Goal: Task Accomplishment & Management: Manage account settings

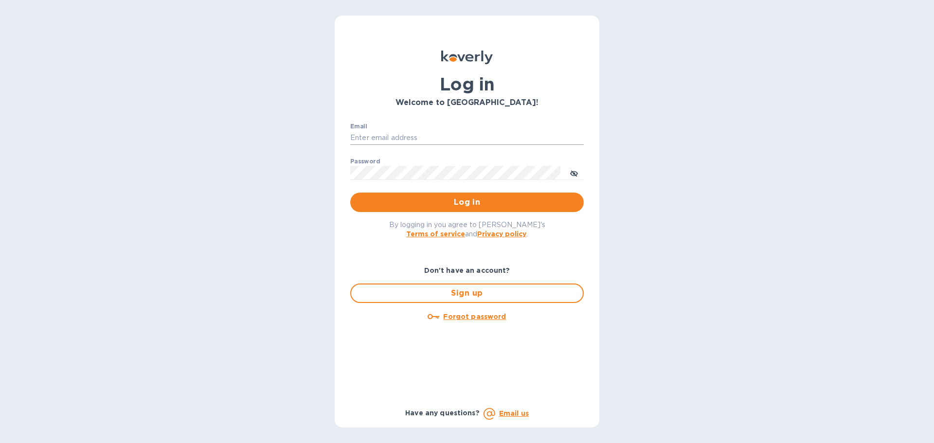
click at [369, 135] on input "Email" at bounding box center [466, 138] width 233 height 15
type input "[EMAIL_ADDRESS][DOMAIN_NAME]"
click at [350, 193] on button "Log in" at bounding box center [466, 202] width 233 height 19
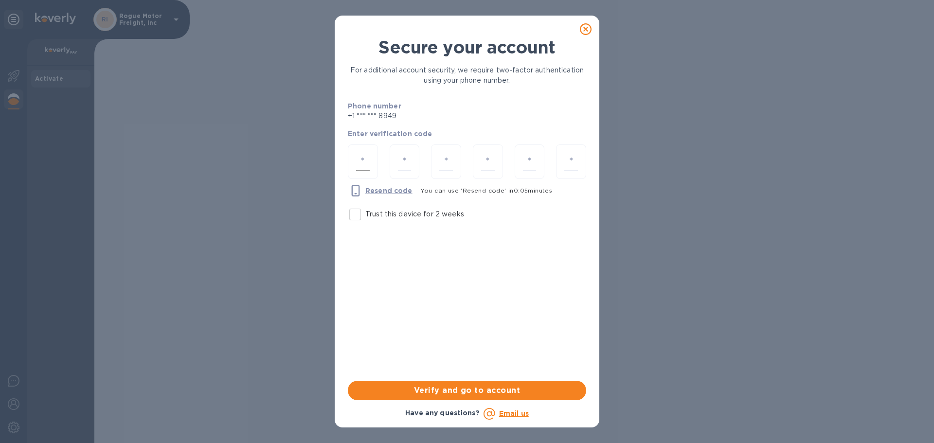
click at [358, 164] on input "number" at bounding box center [363, 162] width 14 height 18
type input "3"
type input "0"
type input "9"
type input "0"
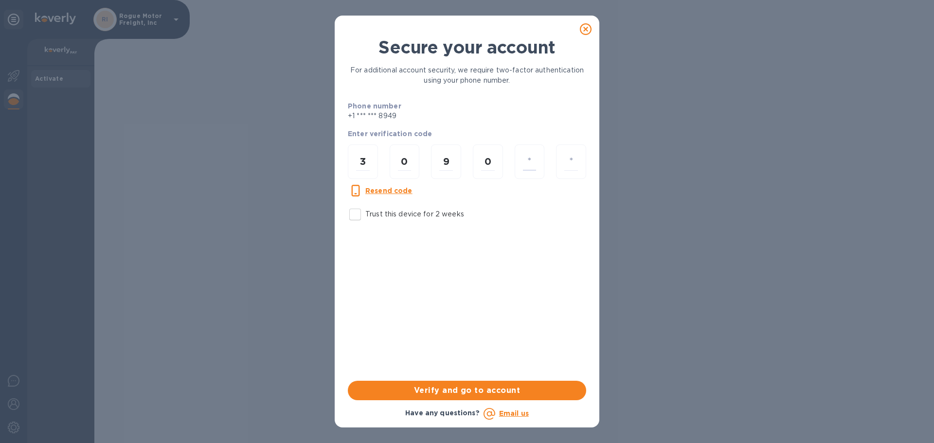
type input "8"
type input "7"
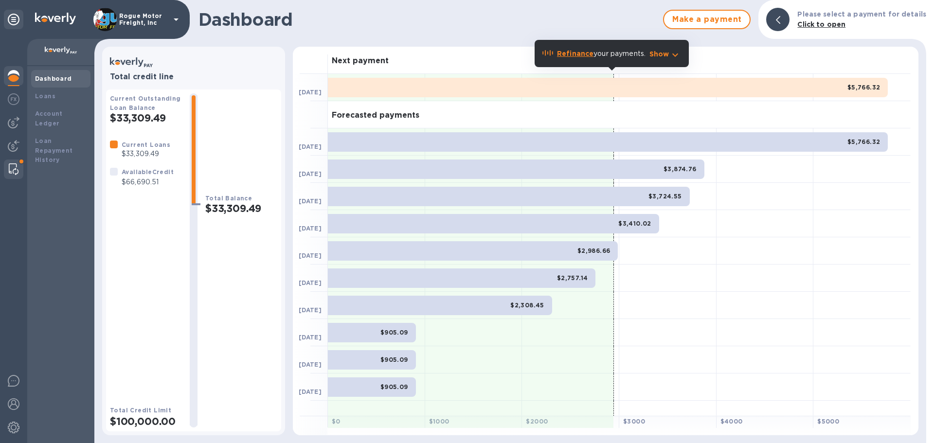
click at [6, 165] on div at bounding box center [14, 169] width 18 height 19
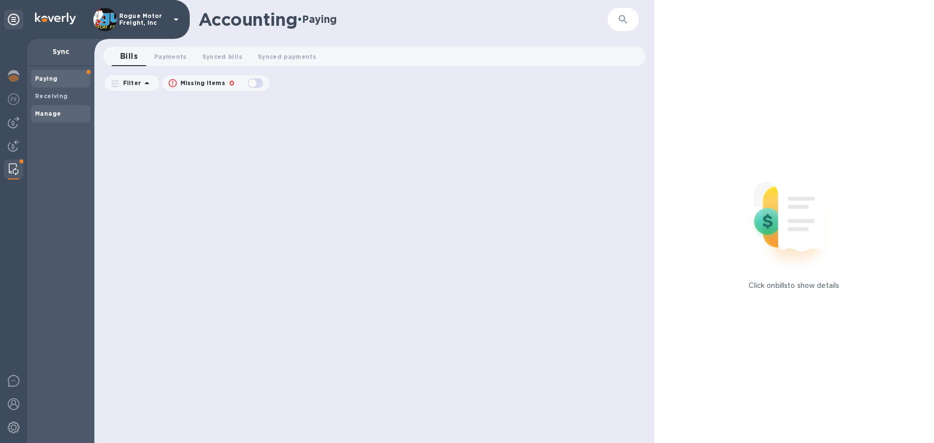
click at [58, 112] on b "Manage" at bounding box center [48, 113] width 26 height 7
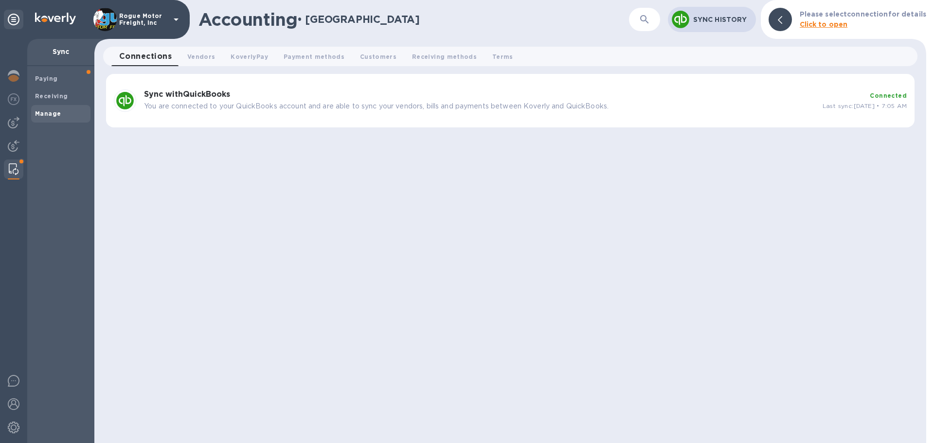
click at [317, 104] on p "You are connected to your QuickBooks account and are able to sync your vendors,…" at bounding box center [479, 106] width 671 height 10
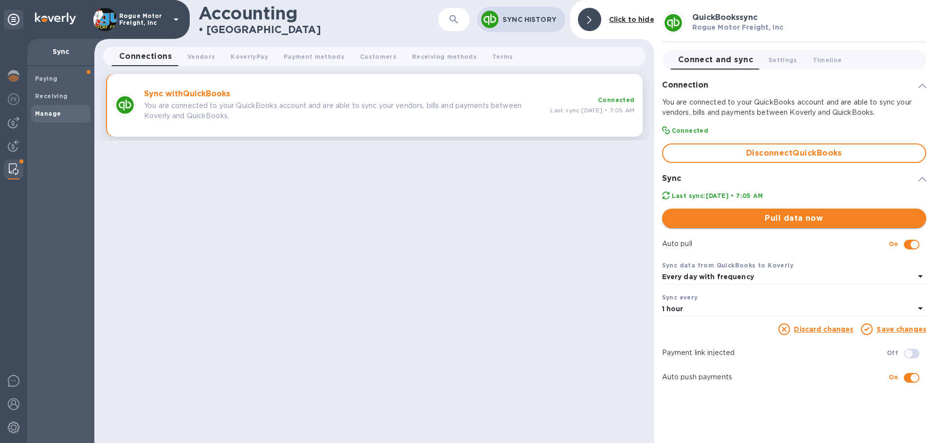
click at [781, 216] on span "Pull data now" at bounding box center [794, 219] width 249 height 12
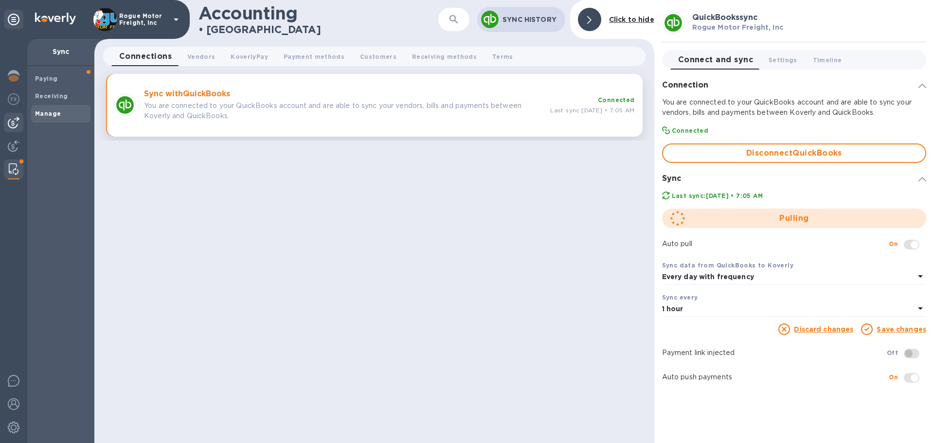
click at [15, 120] on img at bounding box center [14, 123] width 12 height 12
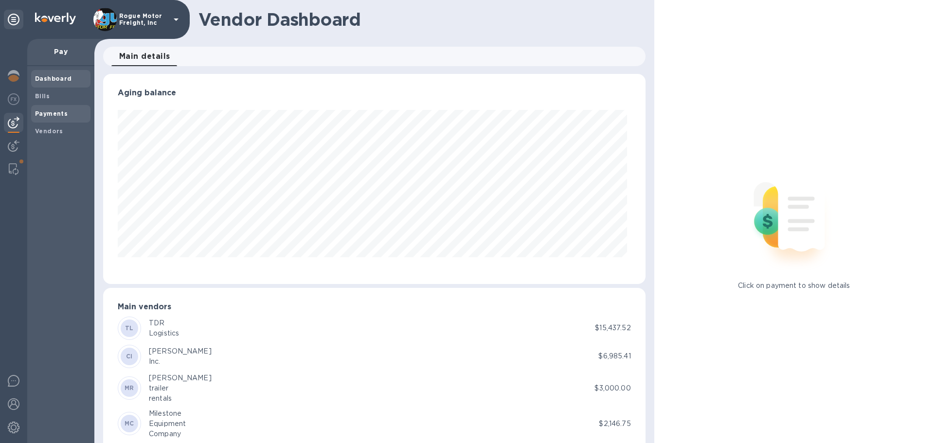
scroll to position [210, 538]
click at [41, 96] on b "Bills" at bounding box center [42, 95] width 15 height 7
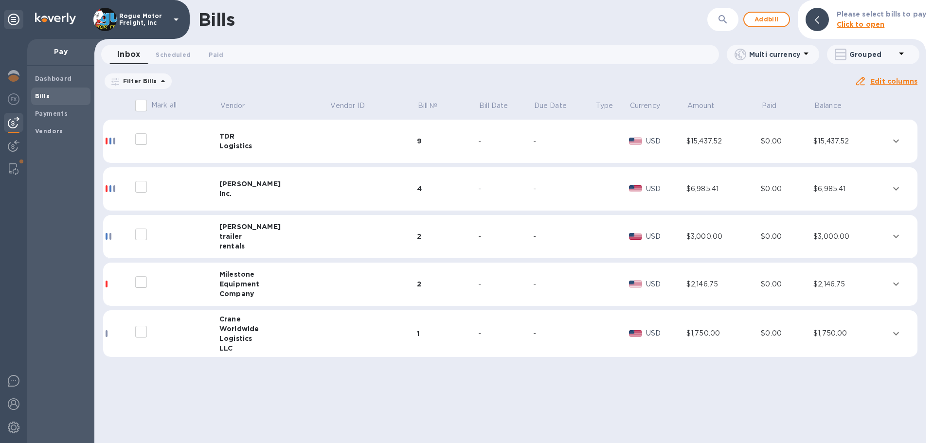
click at [142, 137] on input "decorative checkbox" at bounding box center [141, 139] width 20 height 20
click at [896, 138] on icon "expand row" at bounding box center [896, 141] width 12 height 12
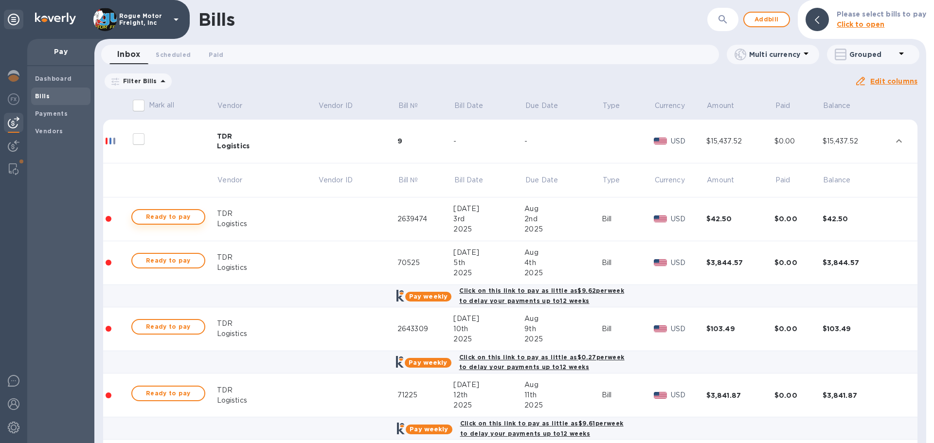
click at [170, 217] on span "Ready to pay" at bounding box center [168, 217] width 56 height 12
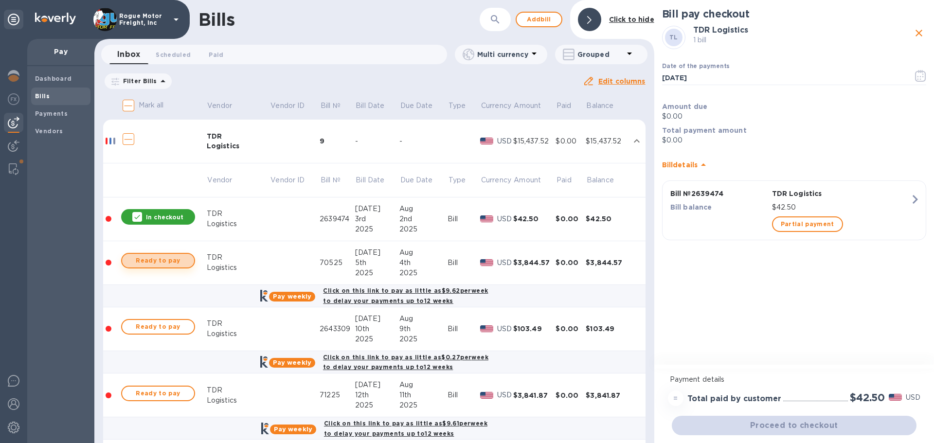
click at [161, 264] on span "Ready to pay" at bounding box center [158, 261] width 56 height 12
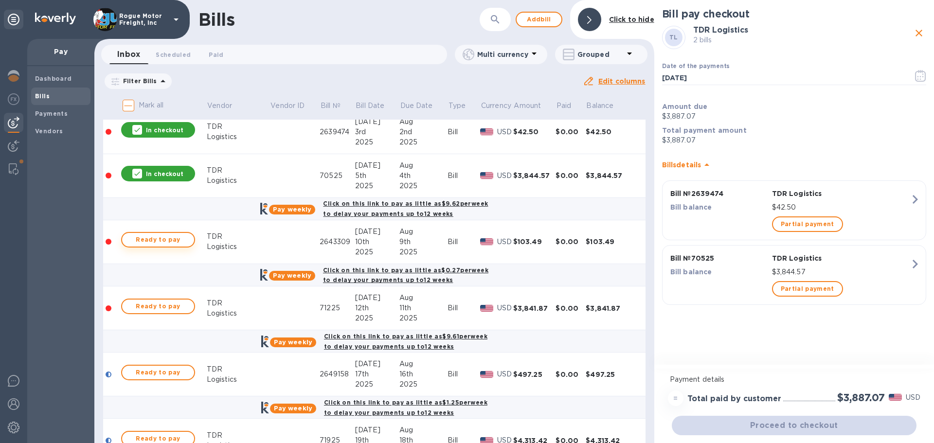
scroll to position [97, 0]
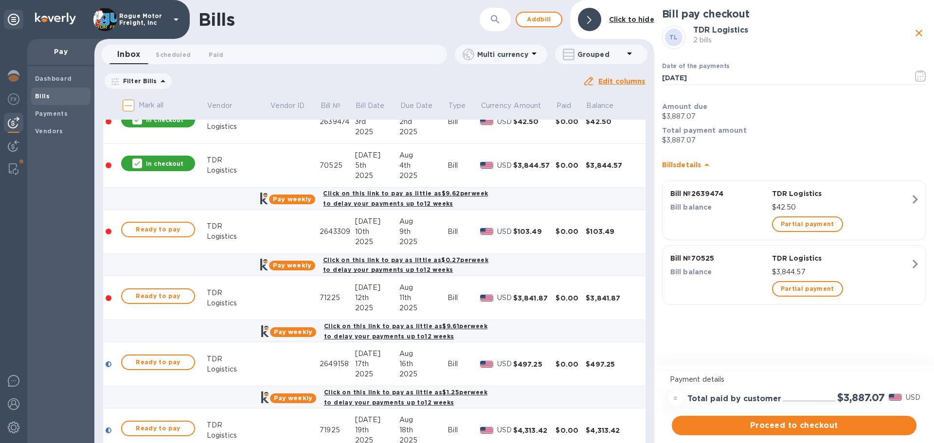
click at [159, 241] on div at bounding box center [158, 241] width 78 height 4
click at [159, 226] on span "Ready to pay" at bounding box center [158, 230] width 56 height 12
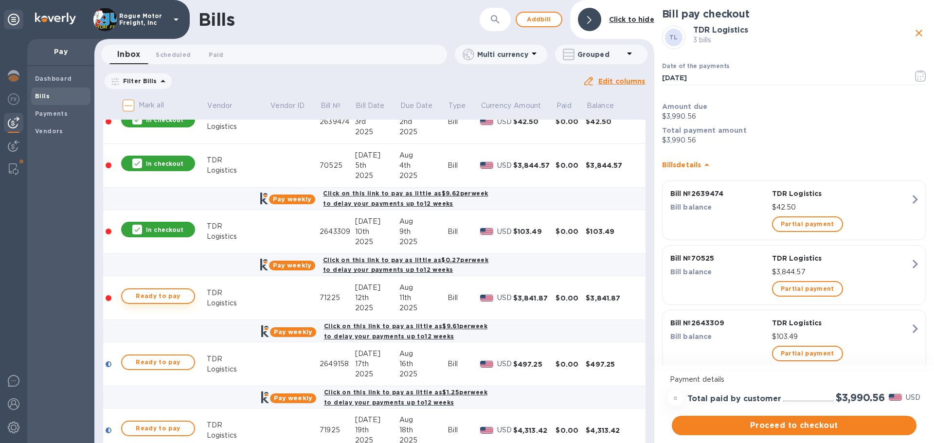
click at [166, 298] on span "Ready to pay" at bounding box center [158, 296] width 56 height 12
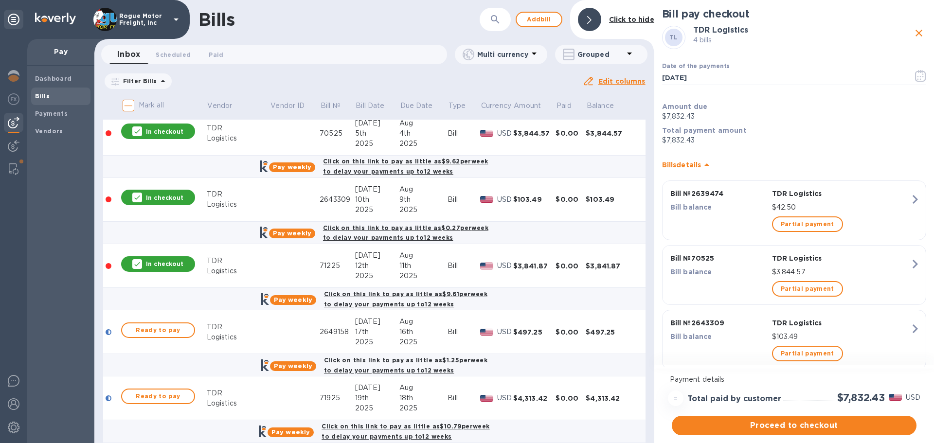
scroll to position [146, 0]
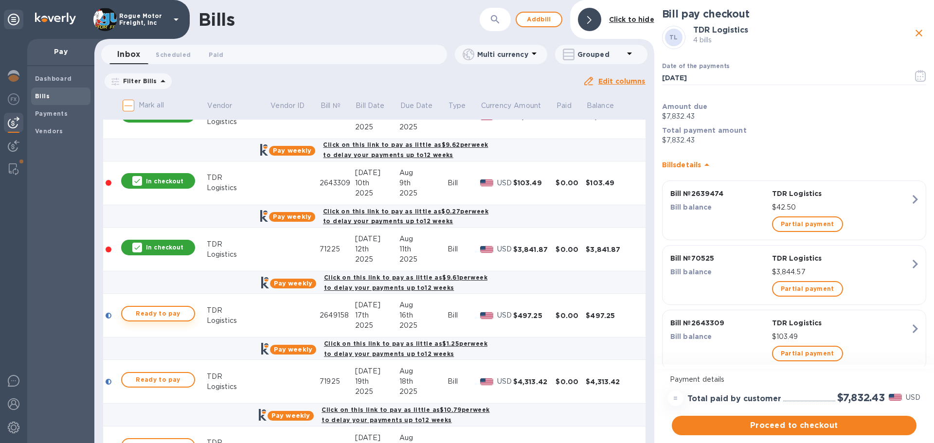
click at [173, 312] on span "Ready to pay" at bounding box center [158, 314] width 56 height 12
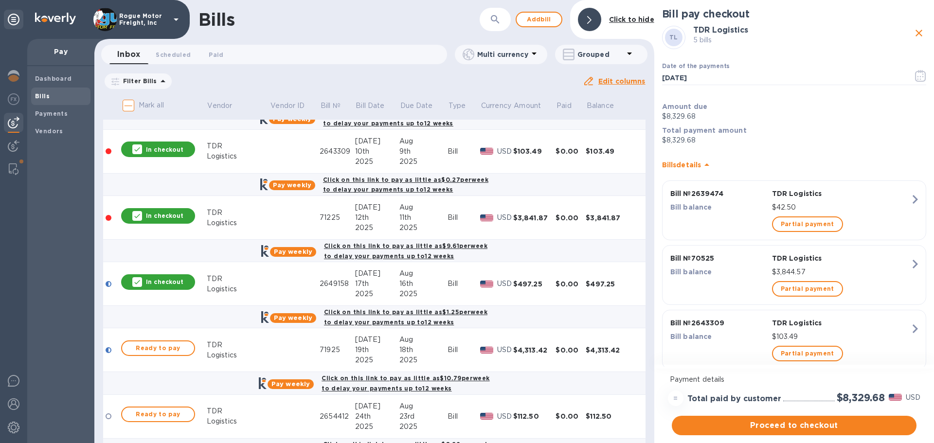
scroll to position [195, 0]
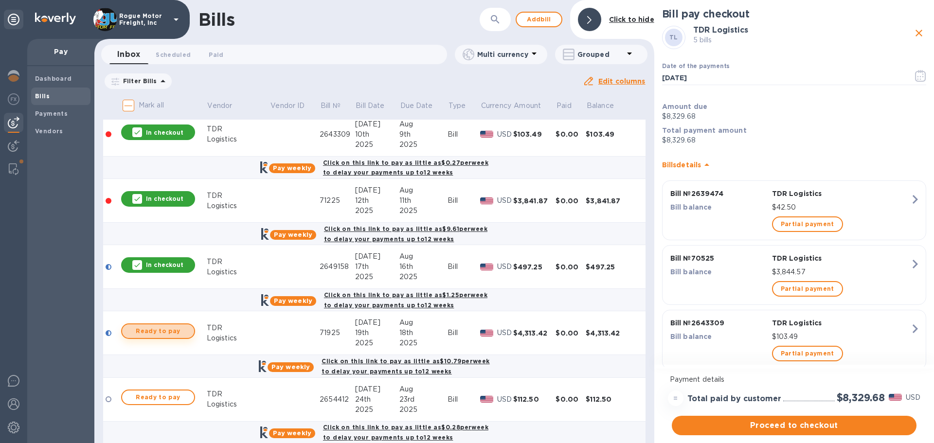
click at [175, 324] on button "Ready to pay" at bounding box center [158, 331] width 74 height 16
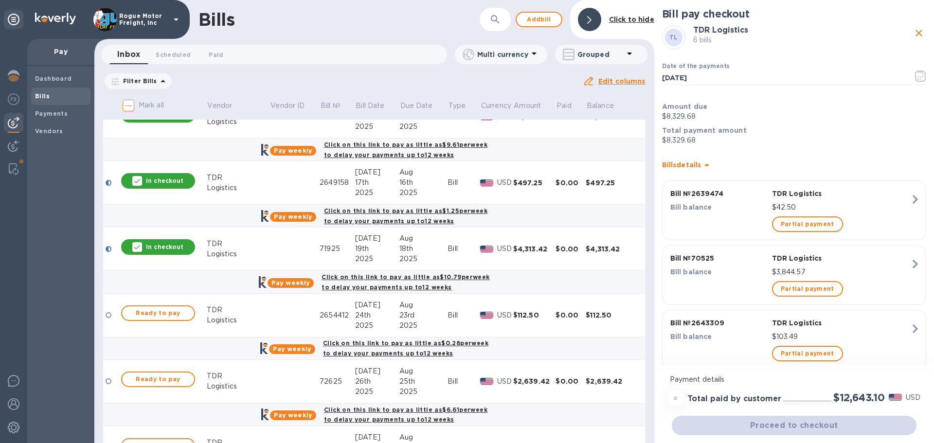
scroll to position [292, 0]
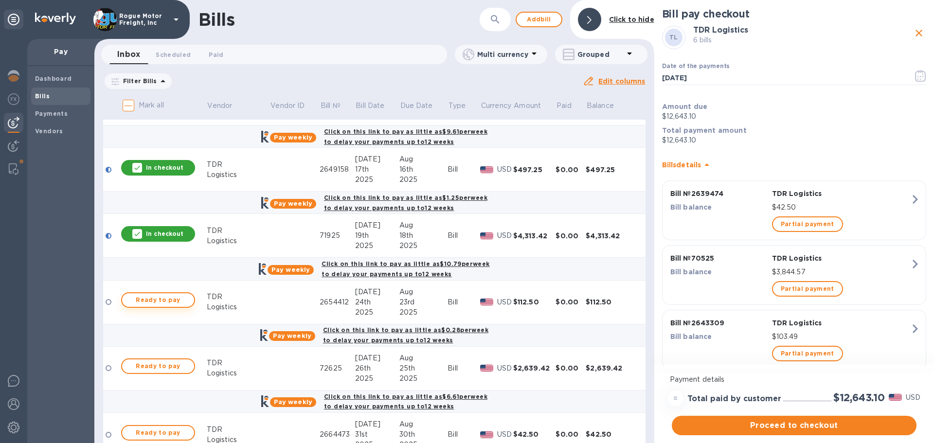
click at [164, 302] on span "Ready to pay" at bounding box center [158, 300] width 56 height 12
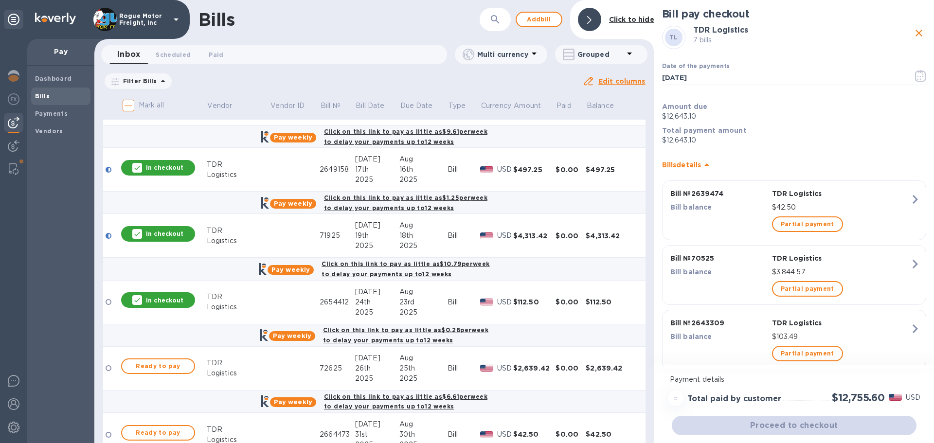
scroll to position [340, 0]
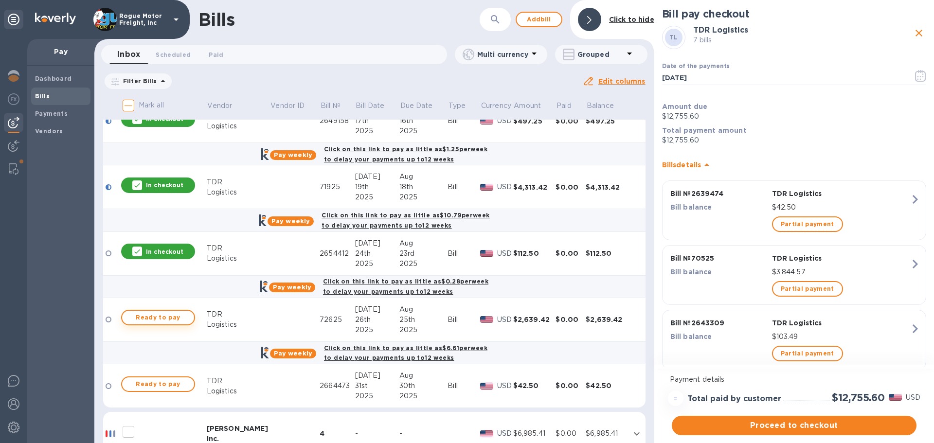
click at [166, 315] on span "Ready to pay" at bounding box center [158, 318] width 56 height 12
click at [165, 382] on span "Ready to pay" at bounding box center [158, 384] width 56 height 12
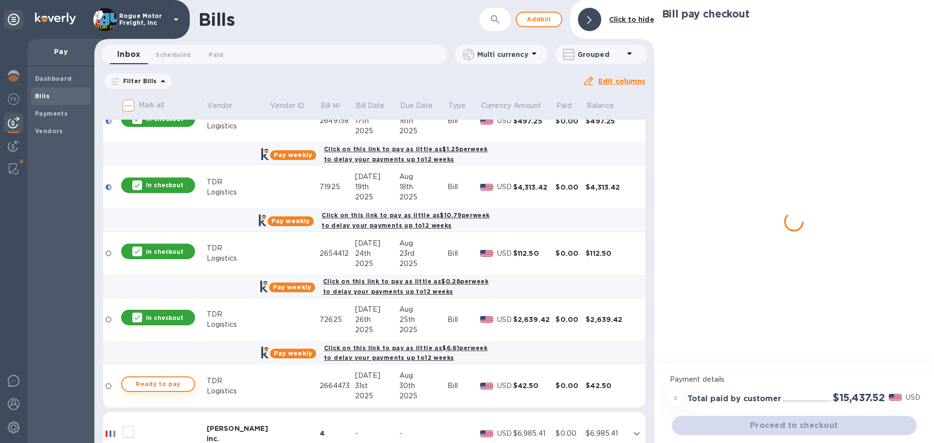
checkbox input "true"
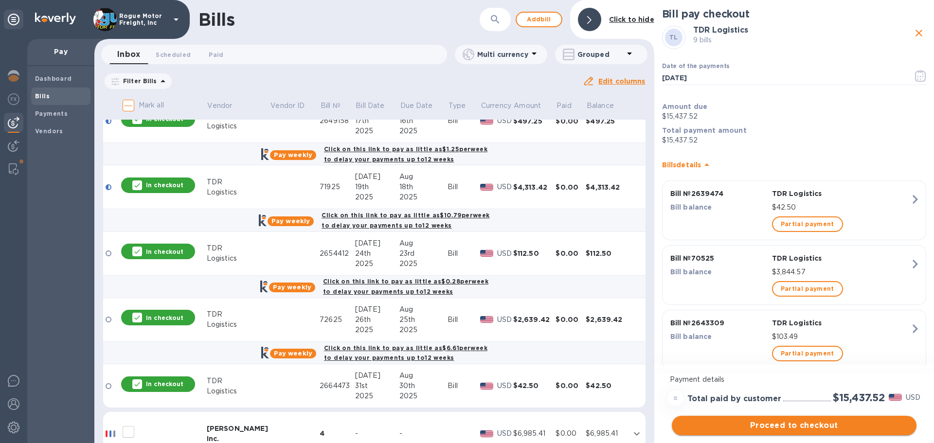
click at [761, 427] on span "Proceed to checkout" at bounding box center [793, 426] width 229 height 12
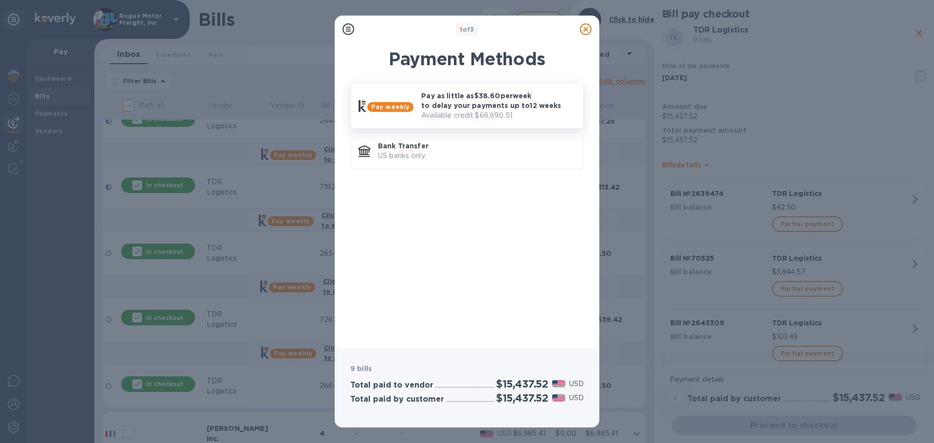
click at [488, 105] on p "Pay as little as $38.60 per week to delay your payments up to 12 weeks" at bounding box center [498, 100] width 154 height 19
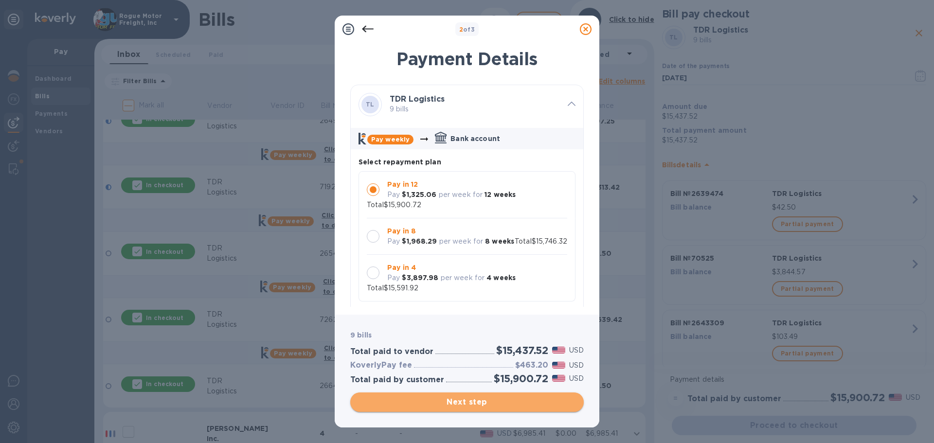
click at [447, 403] on span "Next step" at bounding box center [467, 402] width 218 height 12
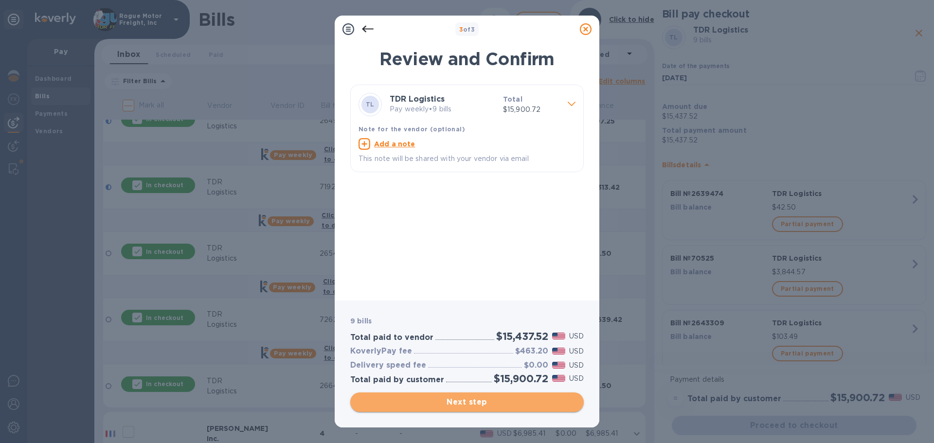
click at [461, 403] on span "Next step" at bounding box center [467, 402] width 218 height 12
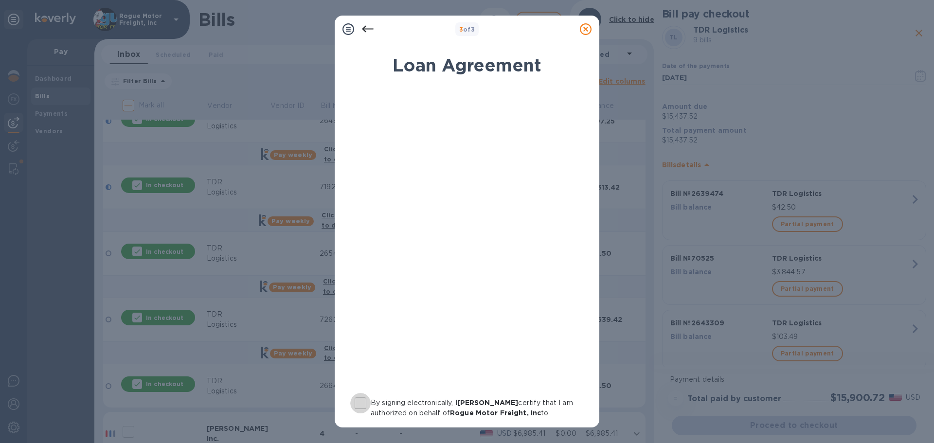
click at [364, 403] on input "By signing electronically, I [PERSON_NAME] certify that I am authorized on beha…" at bounding box center [360, 403] width 20 height 20
checkbox input "true"
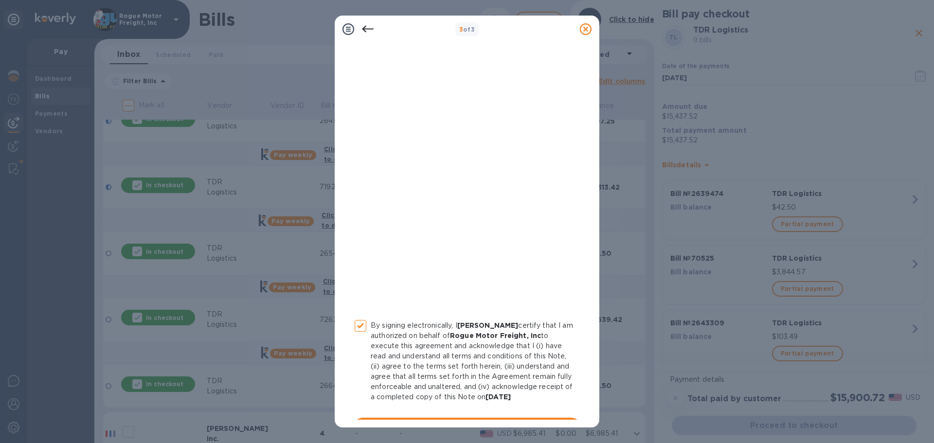
scroll to position [111, 0]
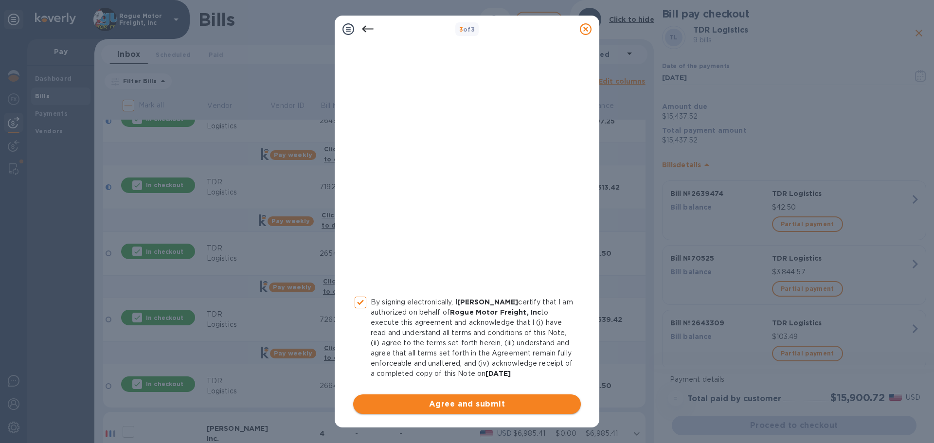
click at [480, 401] on span "Agree and submit" at bounding box center [467, 404] width 212 height 12
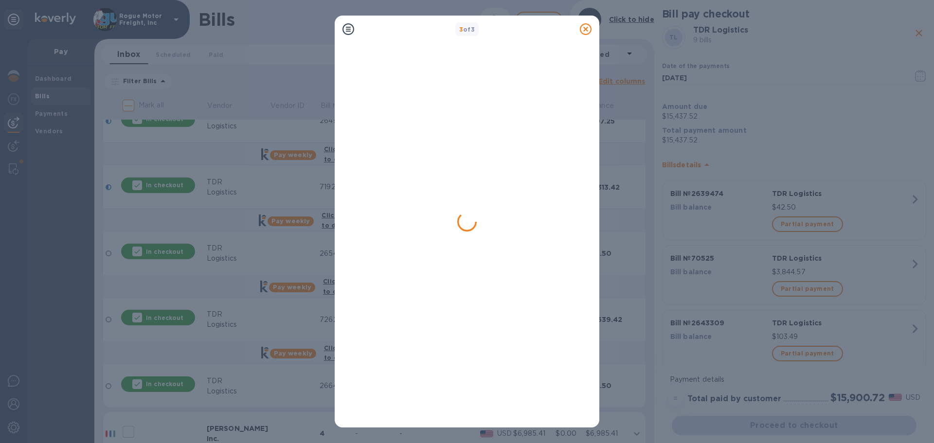
scroll to position [0, 0]
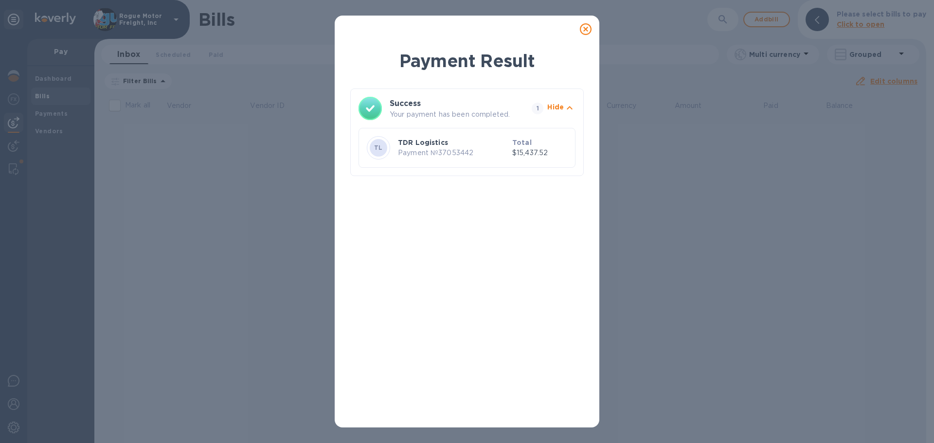
click at [586, 30] on icon at bounding box center [586, 29] width 12 height 12
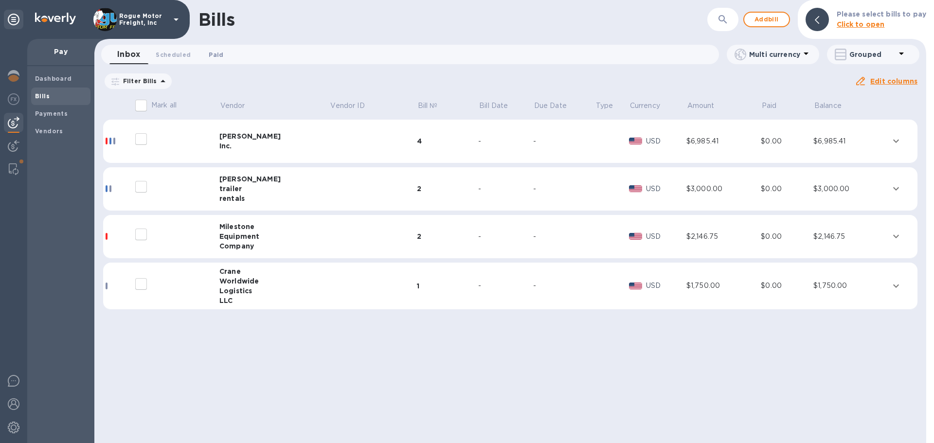
click at [217, 53] on span "Paid 0" at bounding box center [216, 55] width 15 height 10
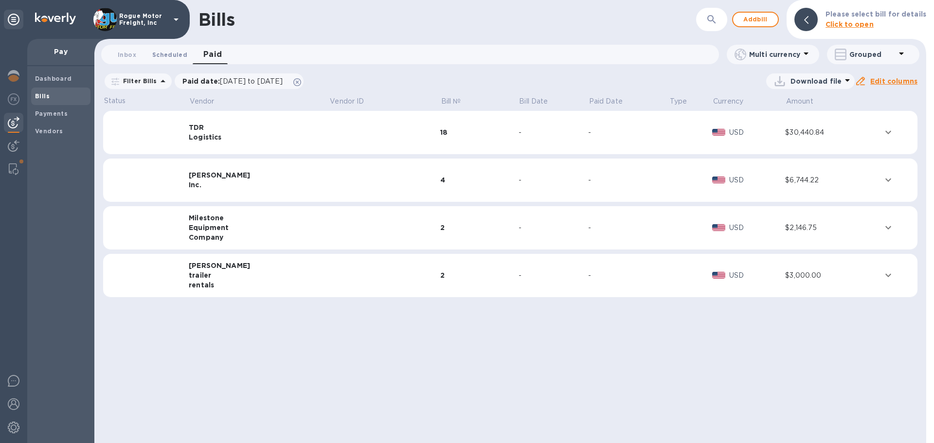
click at [168, 58] on span "Scheduled 0" at bounding box center [169, 55] width 35 height 10
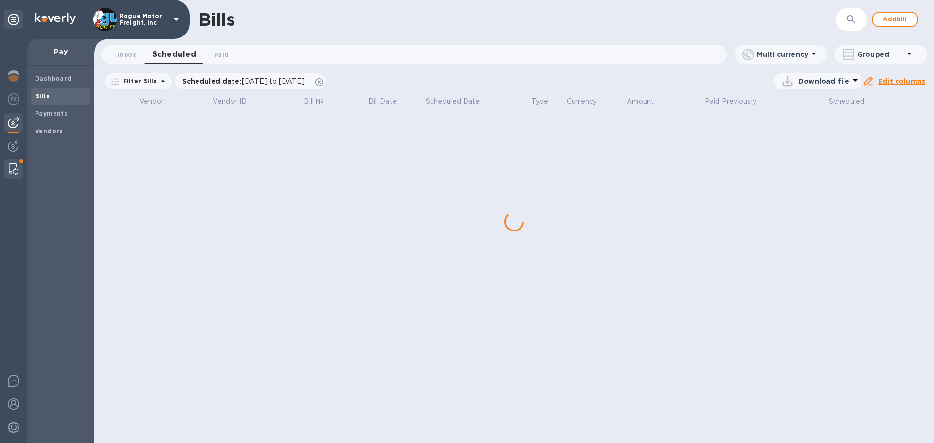
click at [11, 165] on img at bounding box center [14, 169] width 10 height 12
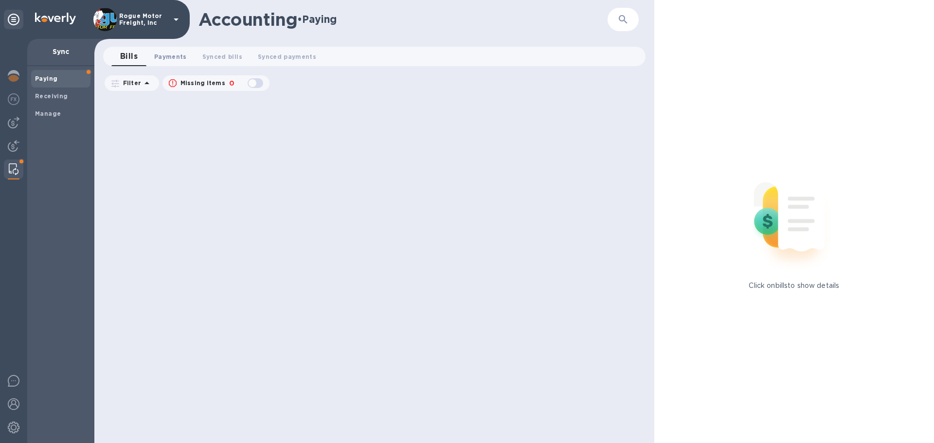
click at [169, 54] on span "Payments 0" at bounding box center [170, 57] width 33 height 10
click at [232, 54] on span "Synced bills 0" at bounding box center [232, 57] width 40 height 10
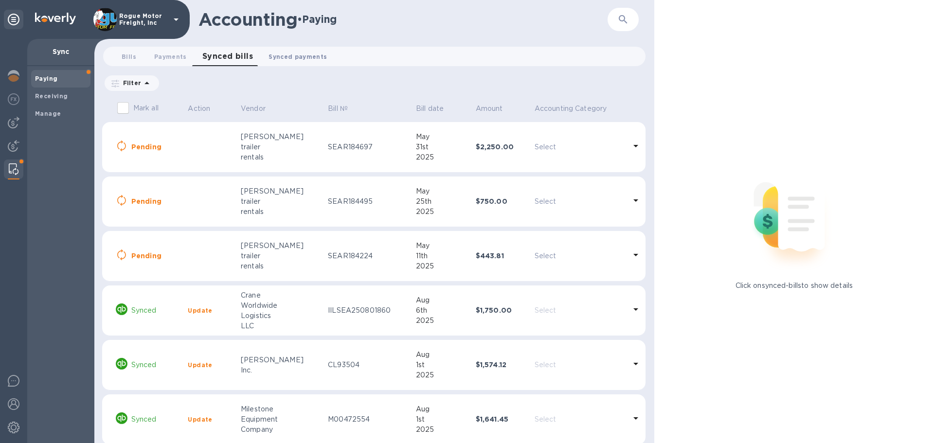
click at [282, 54] on span "Synced payments 0" at bounding box center [297, 57] width 58 height 10
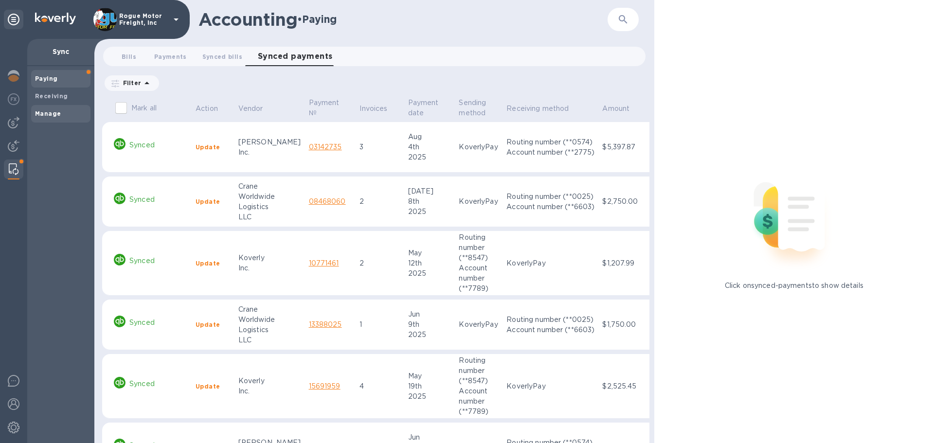
click at [41, 116] on b "Manage" at bounding box center [48, 113] width 26 height 7
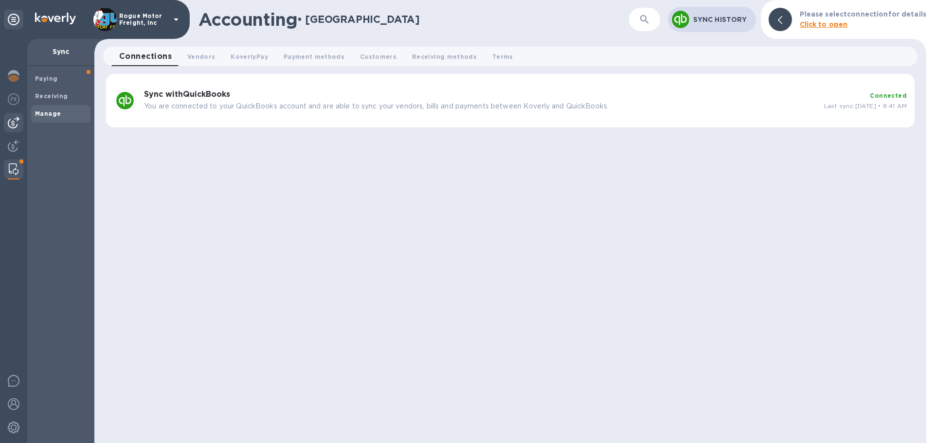
click at [13, 122] on img at bounding box center [14, 123] width 12 height 12
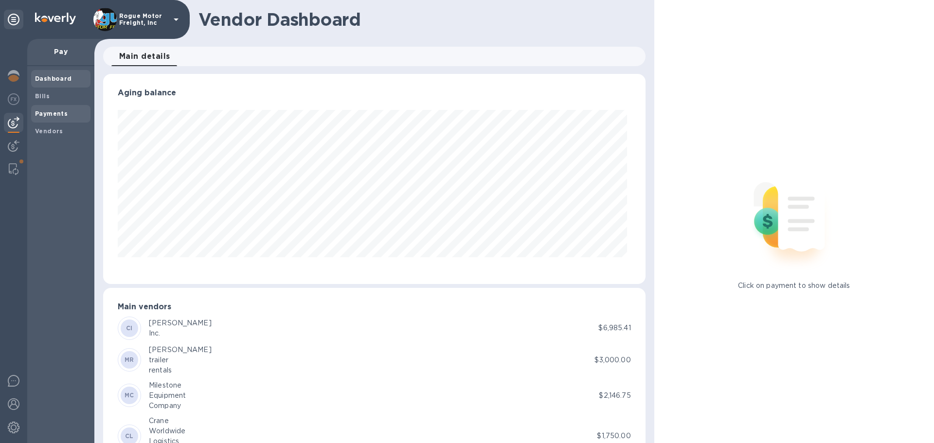
scroll to position [210, 538]
click at [53, 117] on b "Payments" at bounding box center [51, 113] width 33 height 7
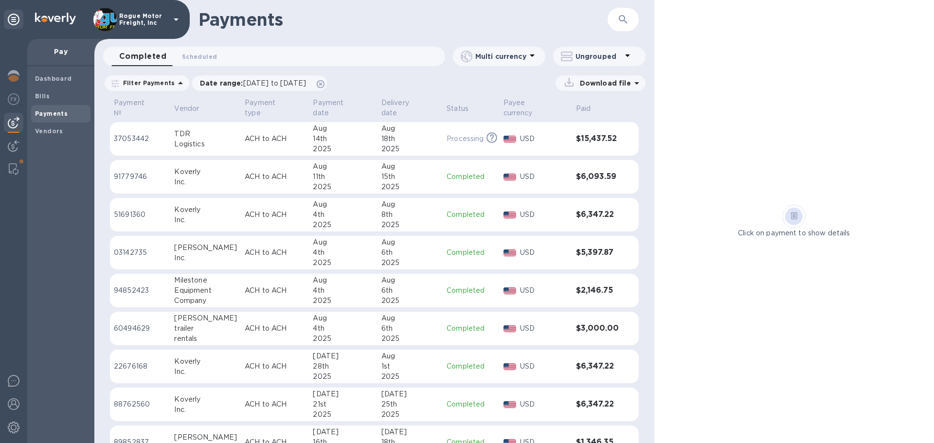
click at [578, 134] on h3 "$15,437.52" at bounding box center [597, 138] width 43 height 9
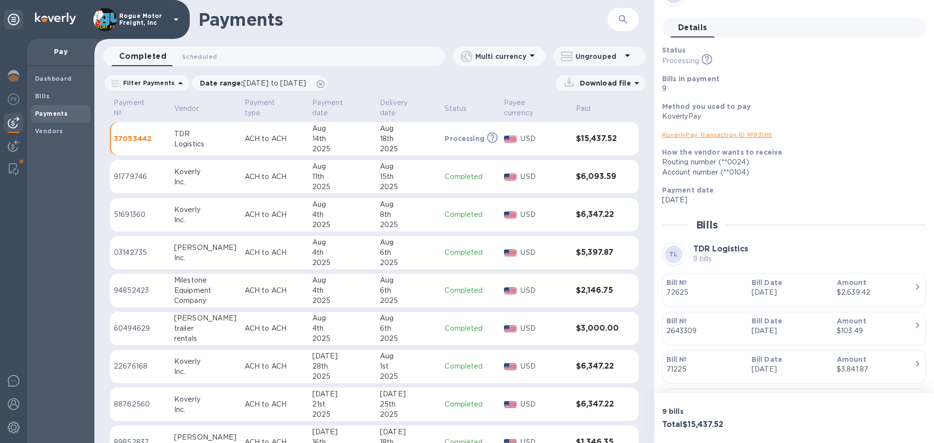
scroll to position [49, 0]
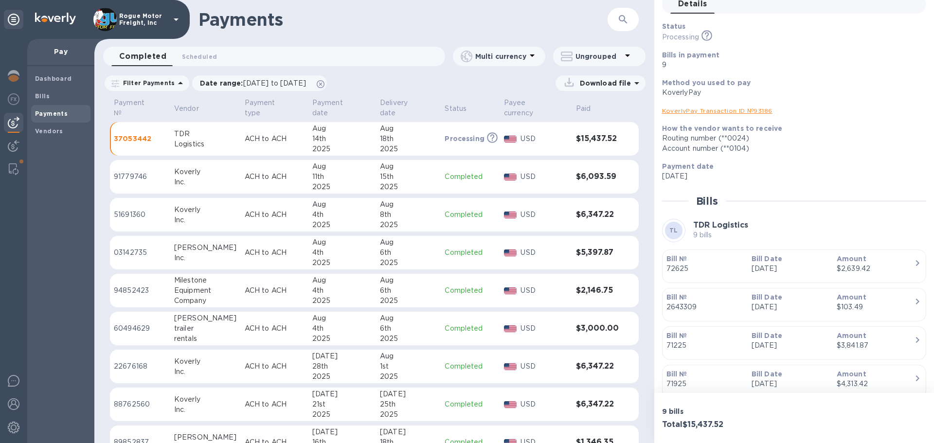
click at [728, 268] on p "72625" at bounding box center [704, 269] width 77 height 10
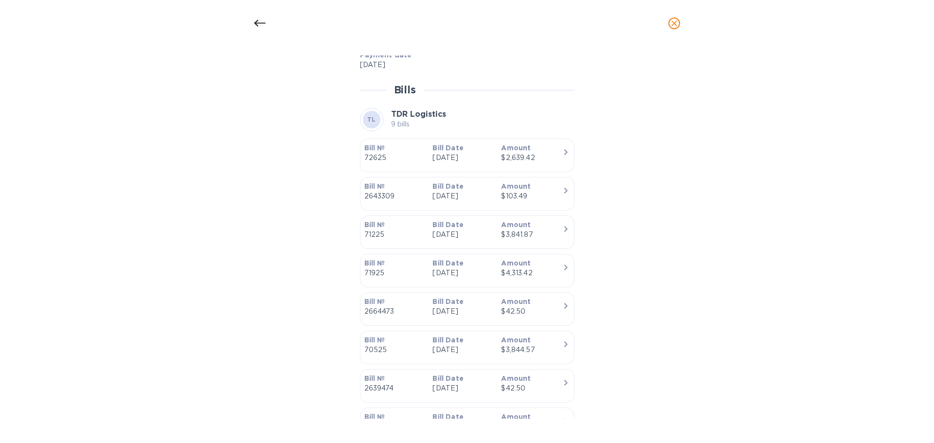
scroll to position [438, 0]
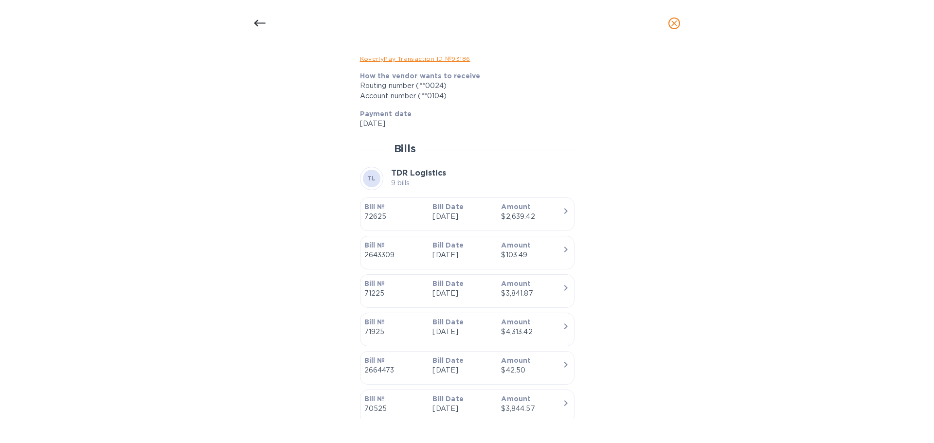
click at [622, 283] on div "Bill details TL TDR Logistics Bill № 72625 Completed Details 0 Timeline 0 Type …" at bounding box center [467, 236] width 462 height 363
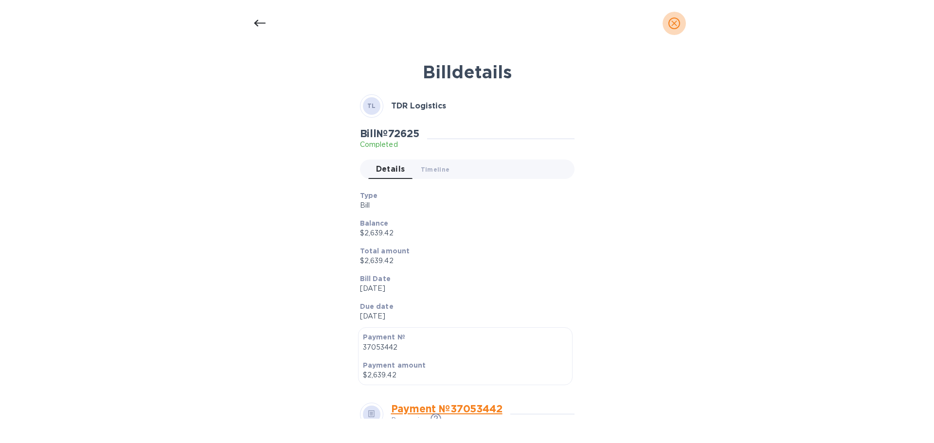
click at [675, 21] on icon "close" at bounding box center [674, 23] width 10 height 10
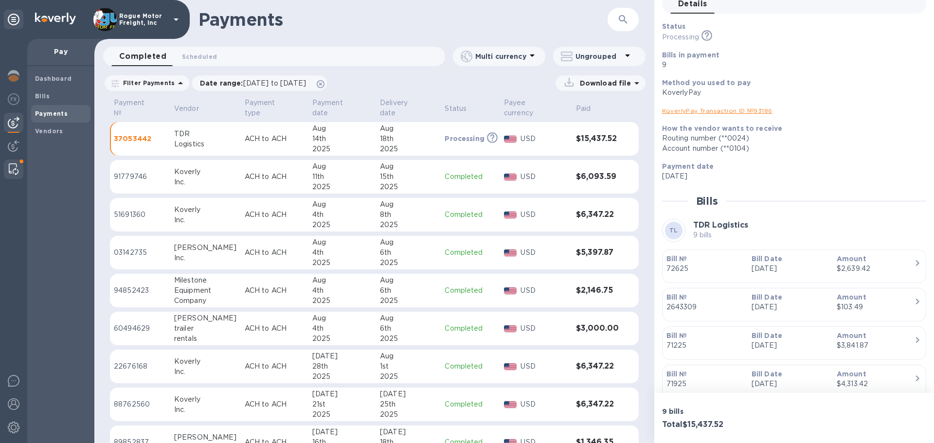
click at [14, 169] on img at bounding box center [14, 169] width 10 height 12
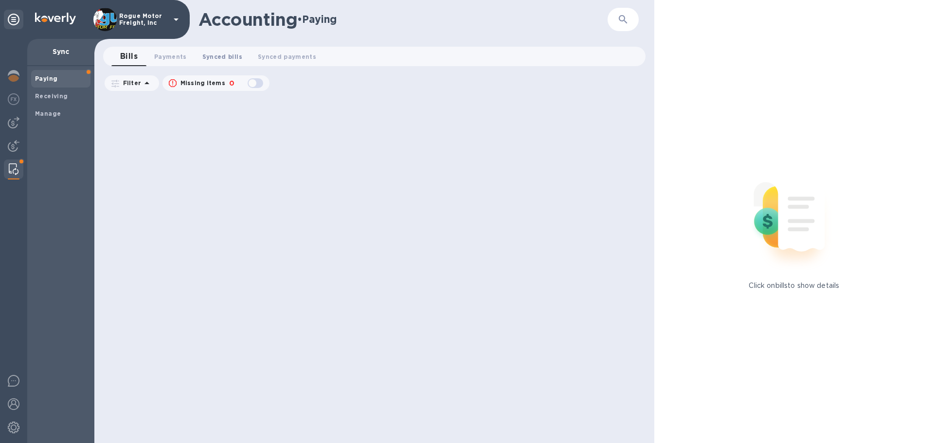
click at [214, 56] on span "Synced bills 0" at bounding box center [222, 57] width 40 height 10
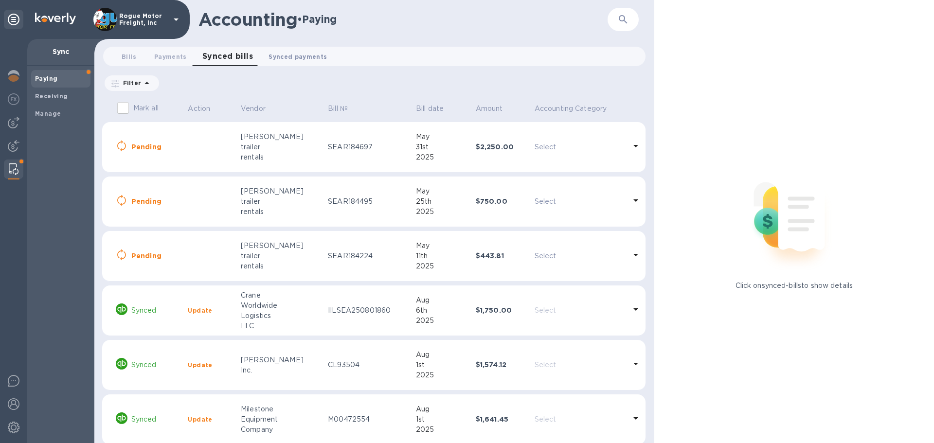
click at [284, 55] on span "Synced payments 0" at bounding box center [297, 57] width 58 height 10
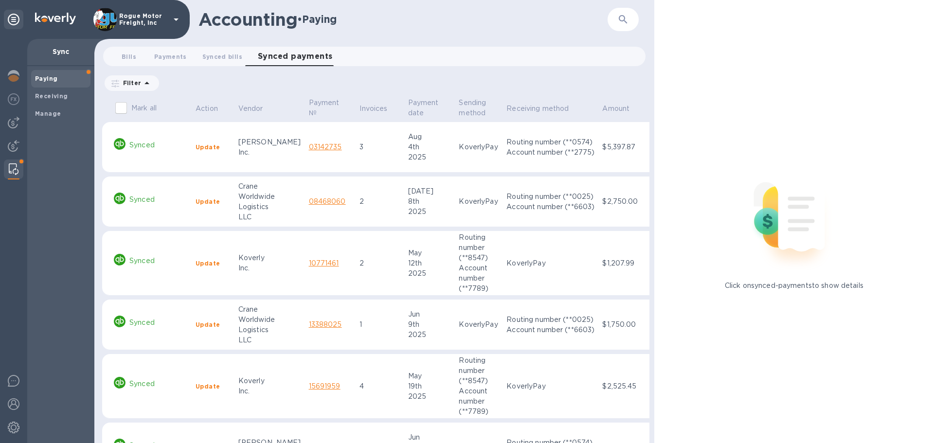
click at [160, 148] on p "Synced" at bounding box center [158, 145] width 58 height 10
click at [126, 54] on span "Bills 0" at bounding box center [129, 57] width 15 height 10
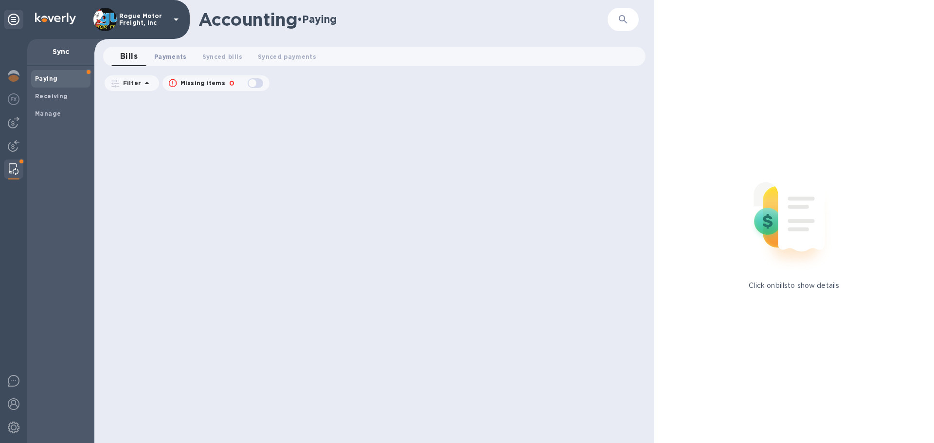
click at [160, 56] on span "Payments 0" at bounding box center [170, 57] width 33 height 10
click at [217, 56] on span "Synced bills 0" at bounding box center [232, 57] width 40 height 10
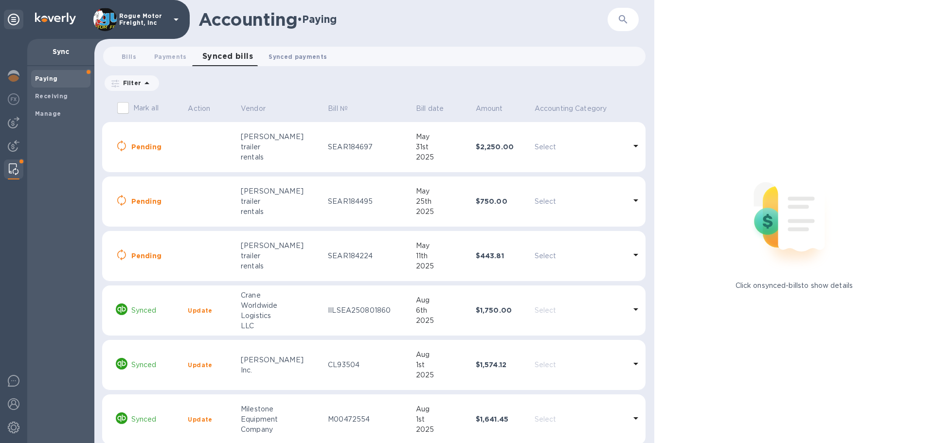
click at [297, 53] on span "Synced payments 0" at bounding box center [297, 57] width 58 height 10
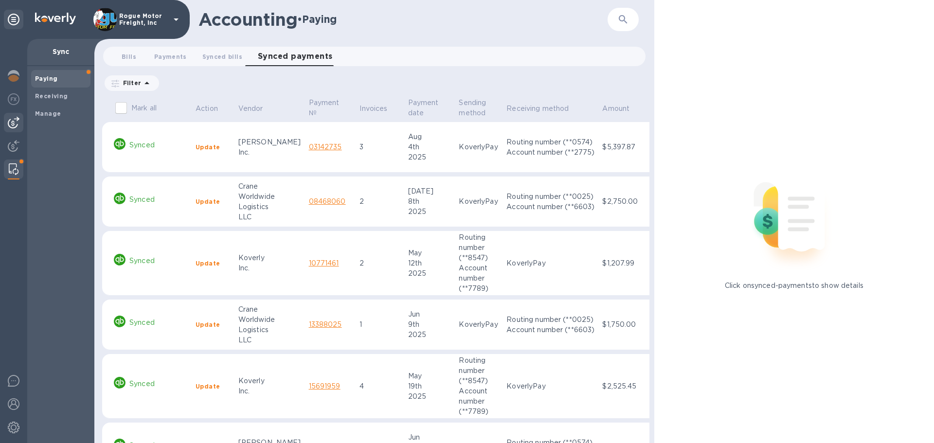
click at [10, 119] on img at bounding box center [14, 123] width 12 height 12
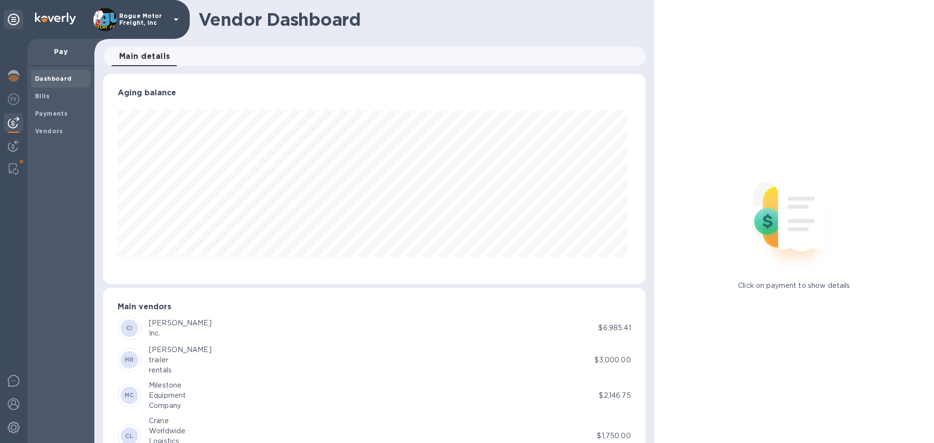
scroll to position [210, 538]
click at [45, 97] on b "Bills" at bounding box center [42, 95] width 15 height 7
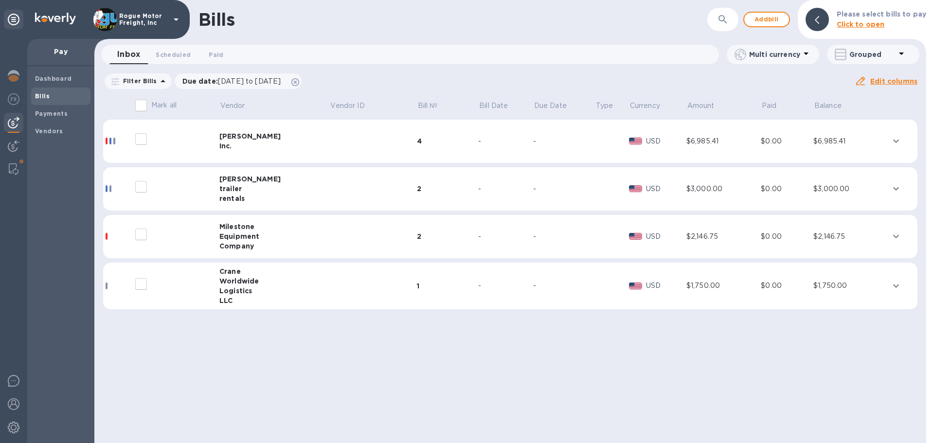
click at [888, 142] on td at bounding box center [902, 142] width 29 height 44
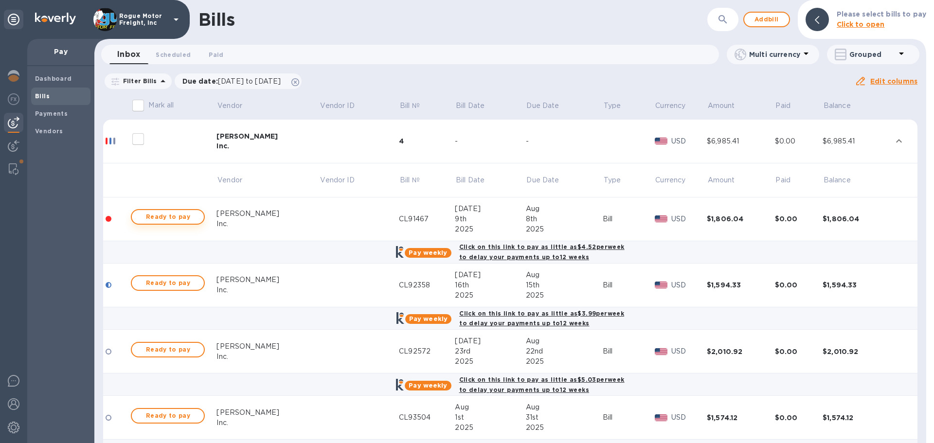
click at [177, 216] on span "Ready to pay" at bounding box center [168, 217] width 56 height 12
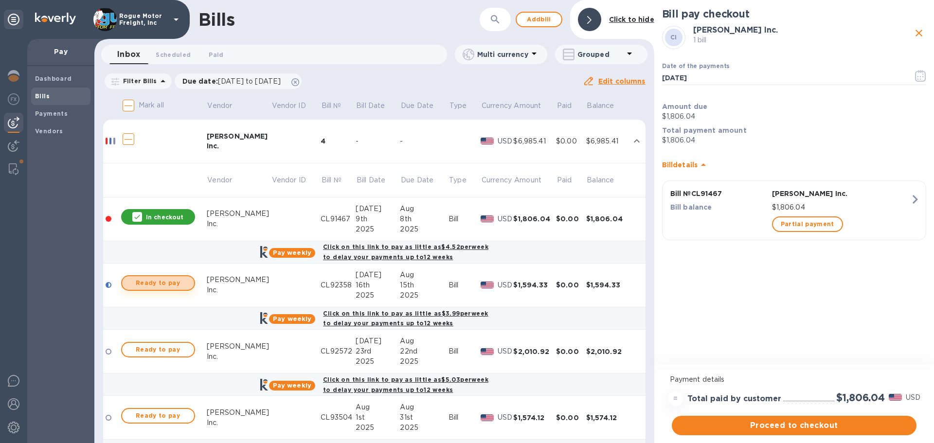
click at [161, 285] on span "Ready to pay" at bounding box center [158, 283] width 56 height 12
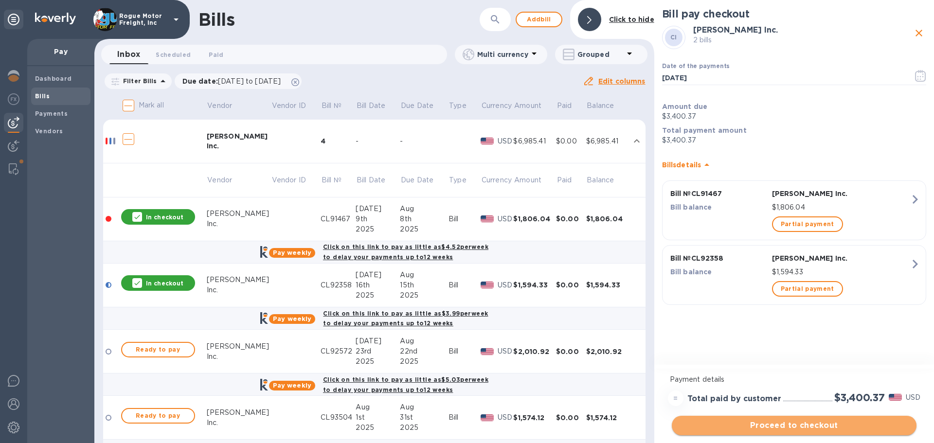
click at [779, 425] on span "Proceed to checkout" at bounding box center [793, 426] width 229 height 12
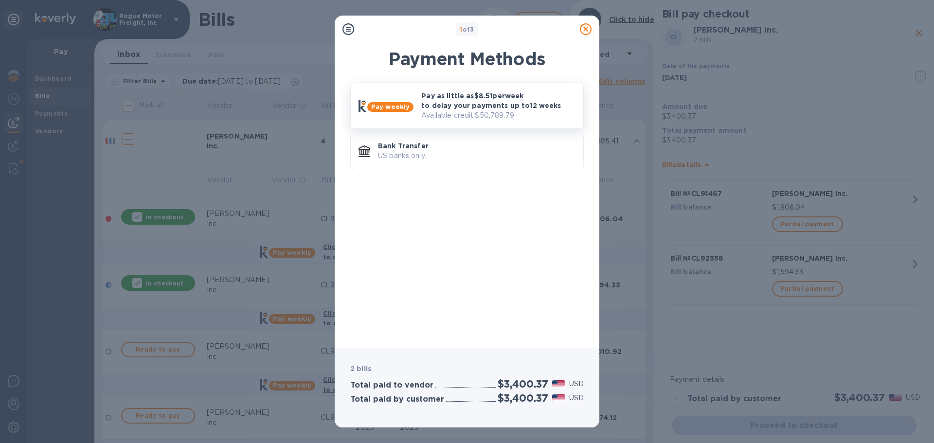
click at [452, 106] on p "Pay as little as $8.51 per week to delay your payments up to 12 weeks" at bounding box center [498, 100] width 154 height 19
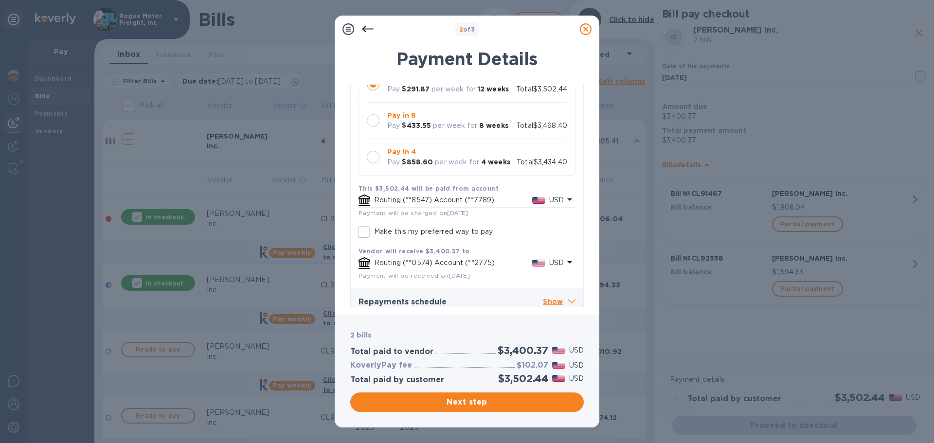
scroll to position [115, 0]
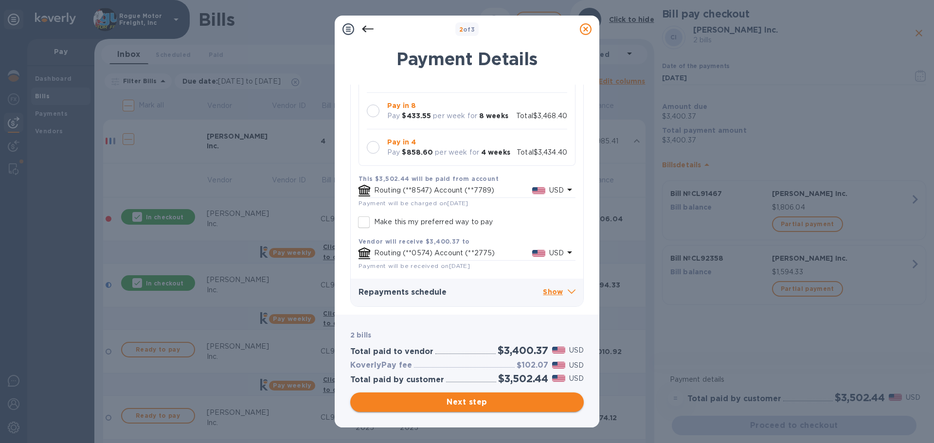
click at [445, 400] on span "Next step" at bounding box center [467, 402] width 218 height 12
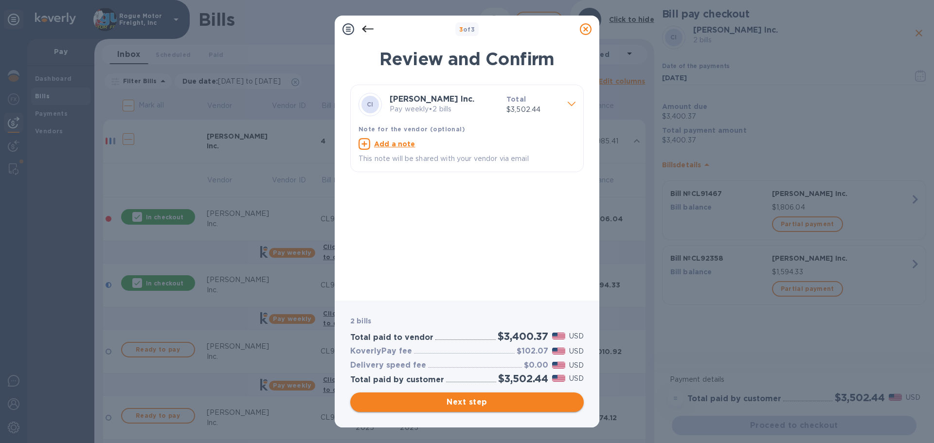
click at [448, 404] on span "Next step" at bounding box center [467, 402] width 218 height 12
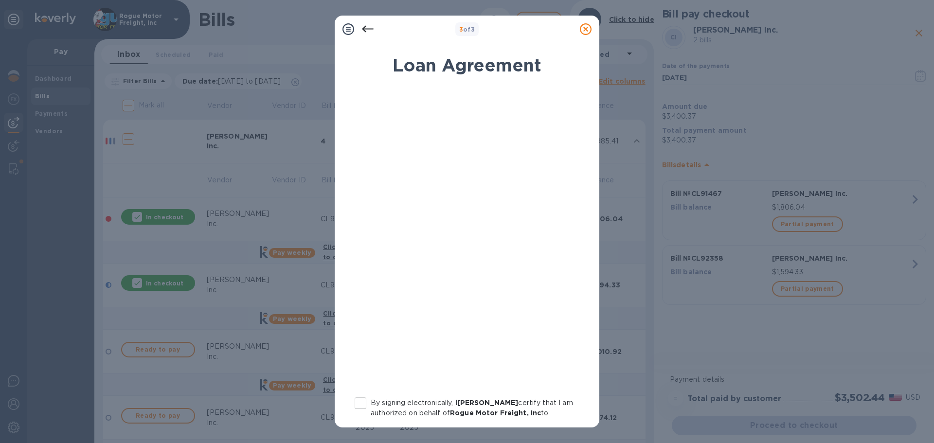
click at [360, 402] on input "By signing electronically, I [PERSON_NAME] certify that I am authorized on beha…" at bounding box center [360, 403] width 20 height 20
checkbox input "true"
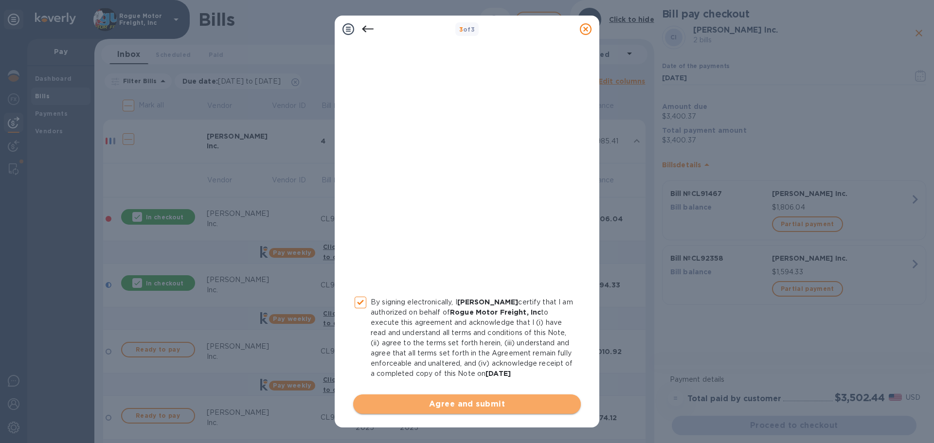
click at [466, 409] on span "Agree and submit" at bounding box center [467, 404] width 212 height 12
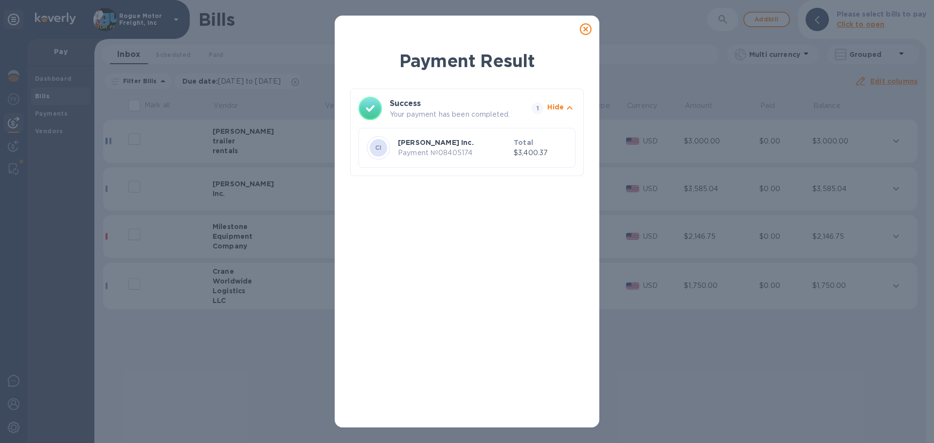
click at [583, 26] on icon at bounding box center [586, 29] width 12 height 12
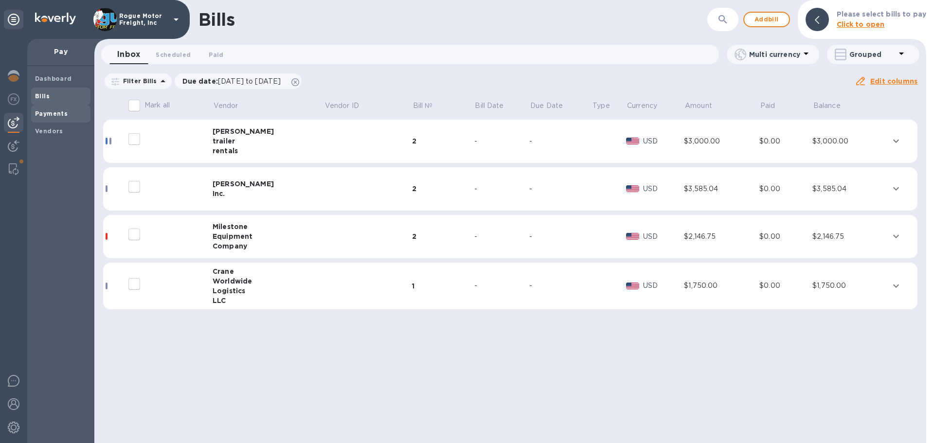
click at [52, 112] on b "Payments" at bounding box center [51, 113] width 33 height 7
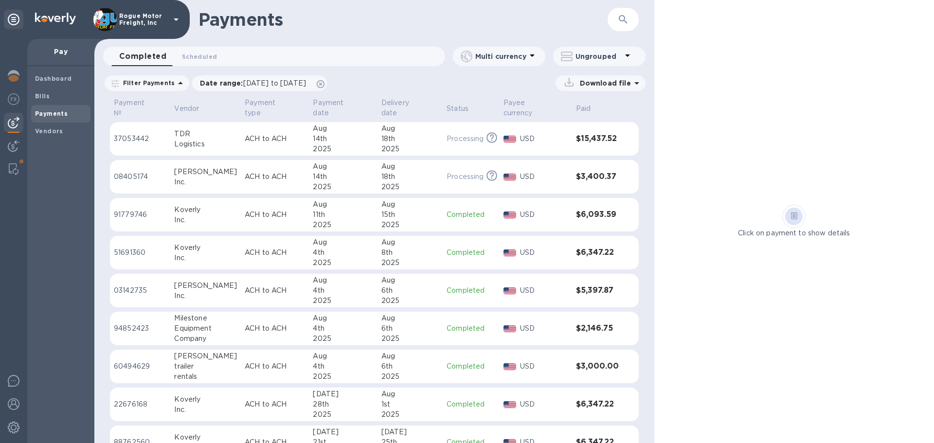
click at [402, 173] on div "18th" at bounding box center [409, 177] width 57 height 10
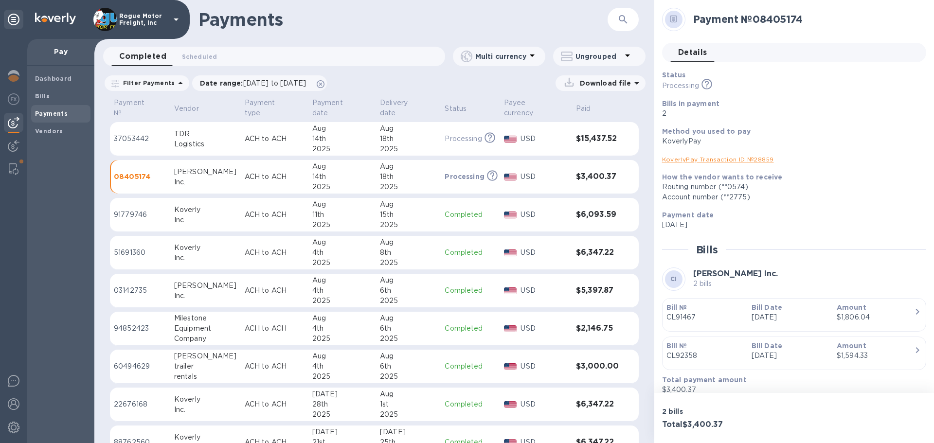
click at [737, 317] on p "CL91467" at bounding box center [704, 317] width 77 height 10
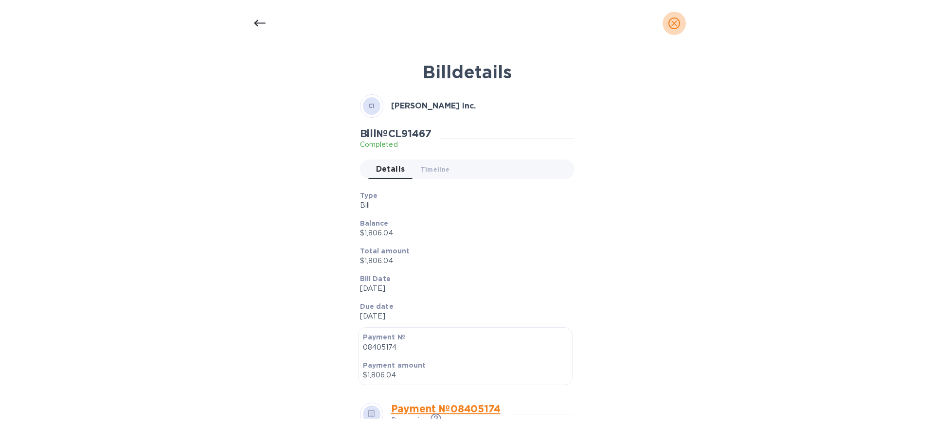
click at [674, 23] on icon "close" at bounding box center [674, 23] width 6 height 6
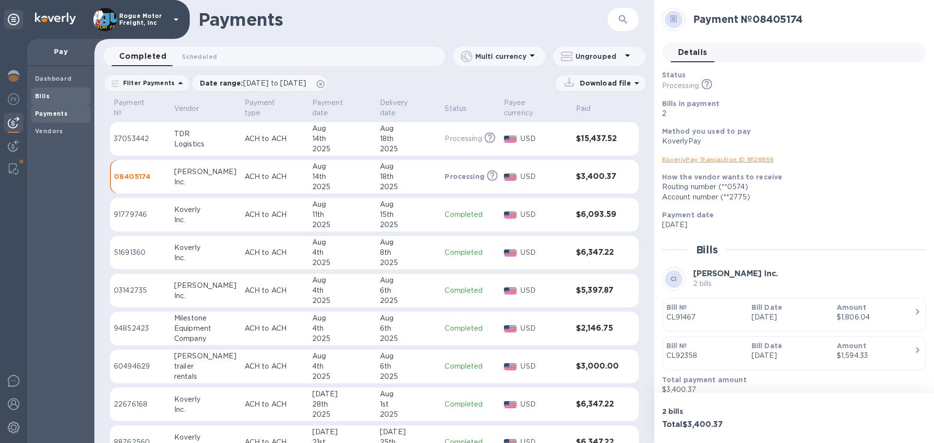
click at [45, 95] on b "Bills" at bounding box center [42, 95] width 15 height 7
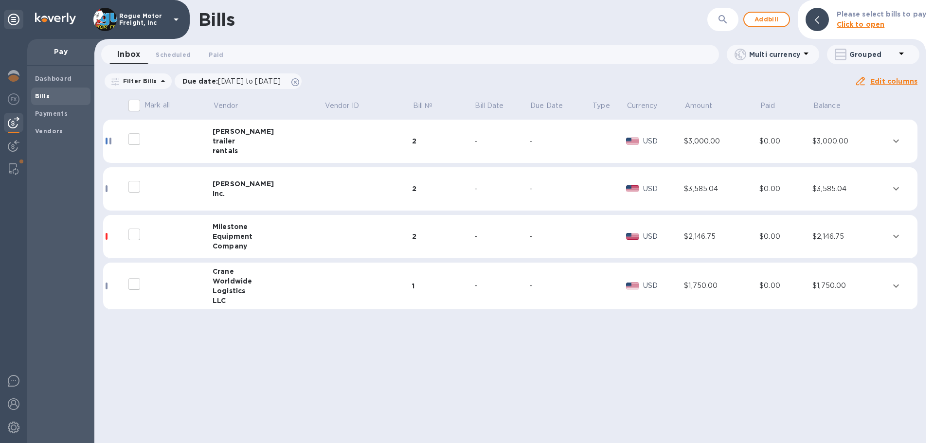
click at [851, 240] on div "$2,146.75" at bounding box center [849, 236] width 75 height 10
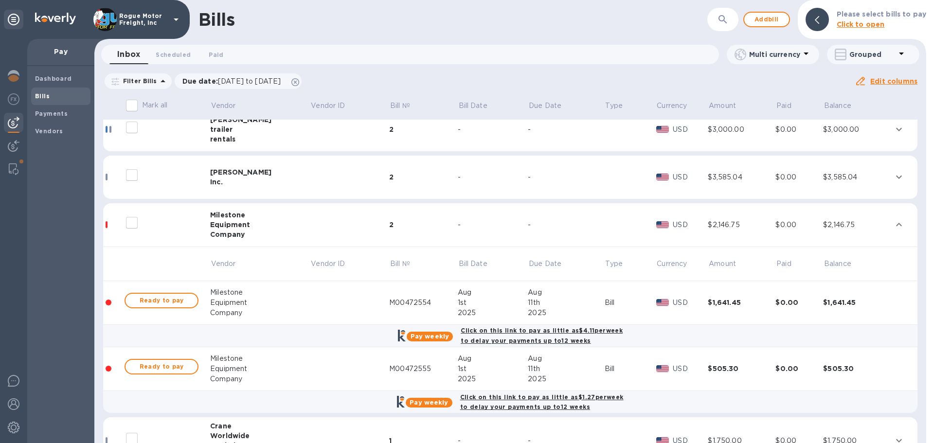
scroll to position [46, 0]
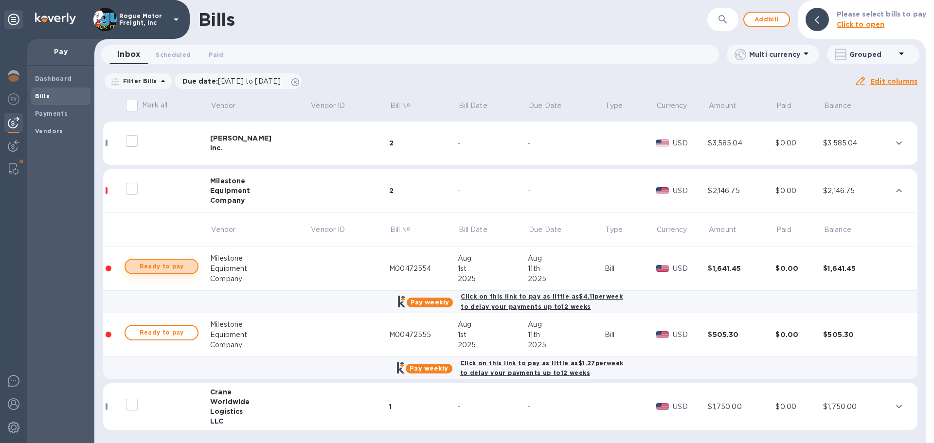
click at [153, 266] on span "Ready to pay" at bounding box center [161, 267] width 56 height 12
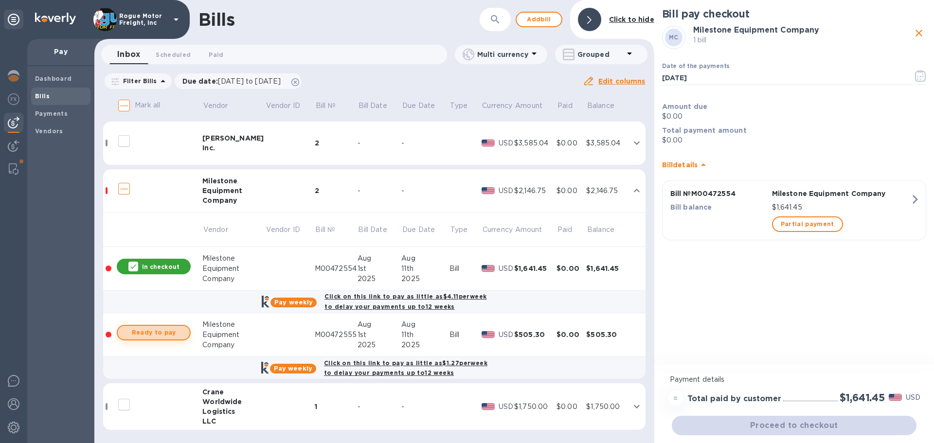
click at [159, 334] on span "Ready to pay" at bounding box center [153, 333] width 56 height 12
checkbox input "true"
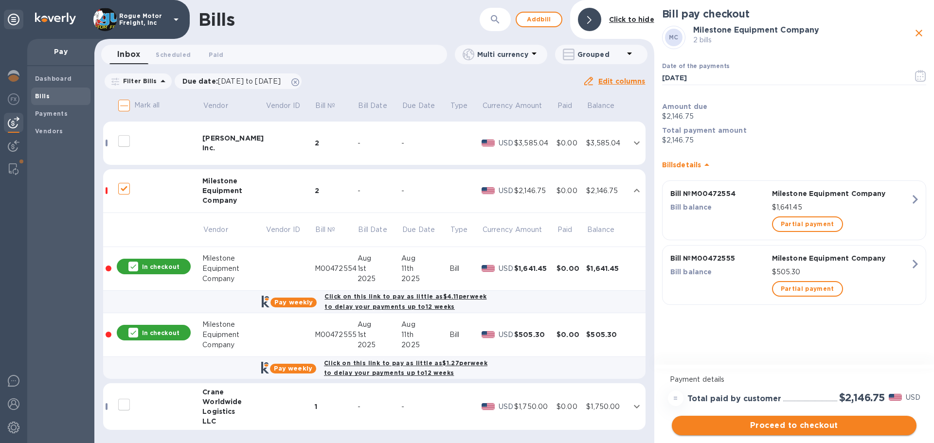
click at [752, 421] on span "Proceed to checkout" at bounding box center [793, 426] width 229 height 12
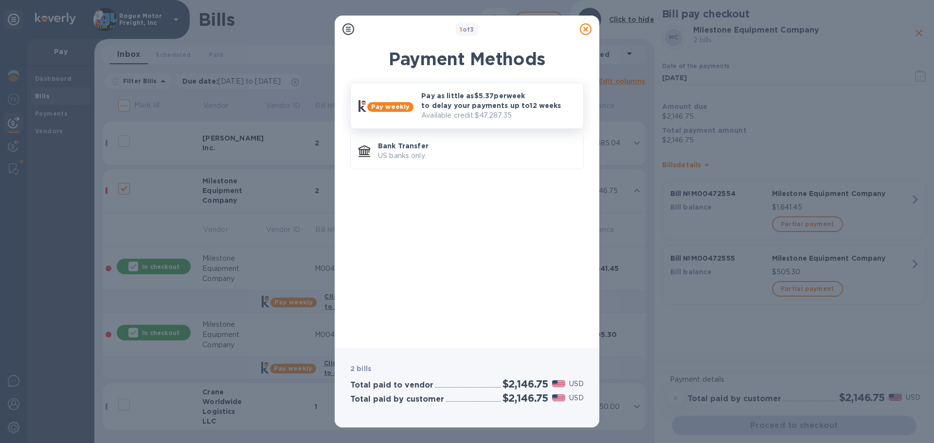
click at [452, 106] on p "Pay as little as $5.37 per week to delay your payments up to 12 weeks" at bounding box center [498, 100] width 154 height 19
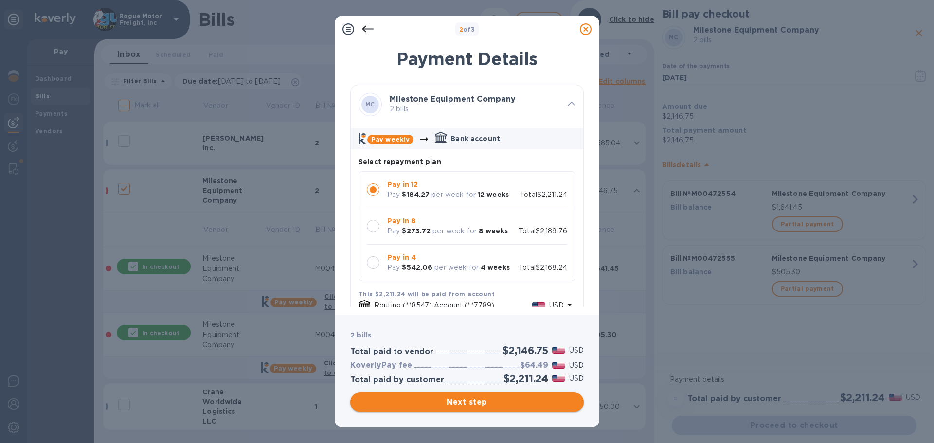
click at [447, 399] on span "Next step" at bounding box center [467, 402] width 218 height 12
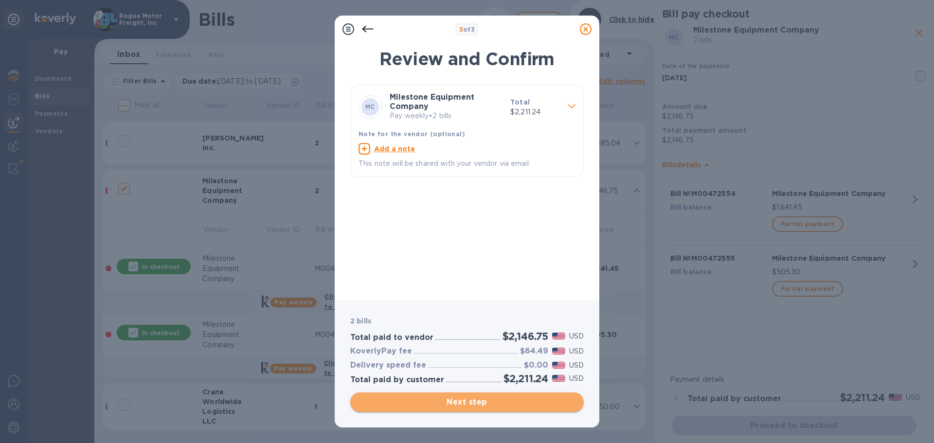
click at [456, 401] on span "Next step" at bounding box center [467, 402] width 218 height 12
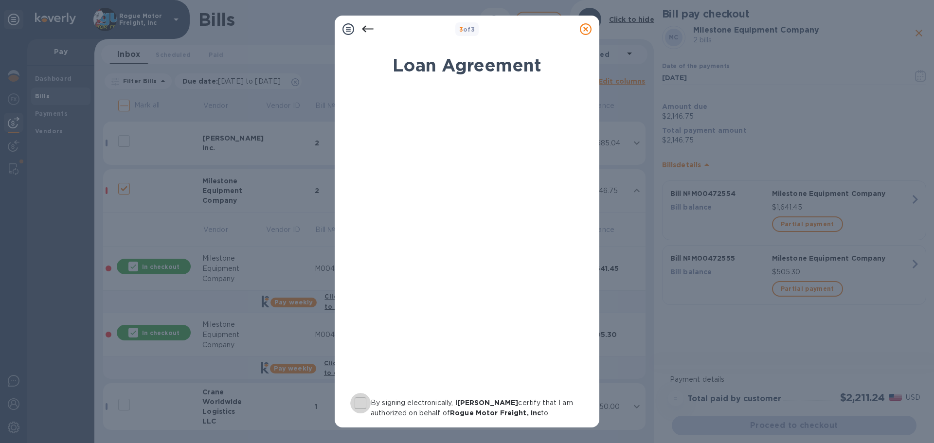
click at [357, 402] on input "By signing electronically, I [PERSON_NAME] certify that I am authorized on beha…" at bounding box center [360, 403] width 20 height 20
checkbox input "true"
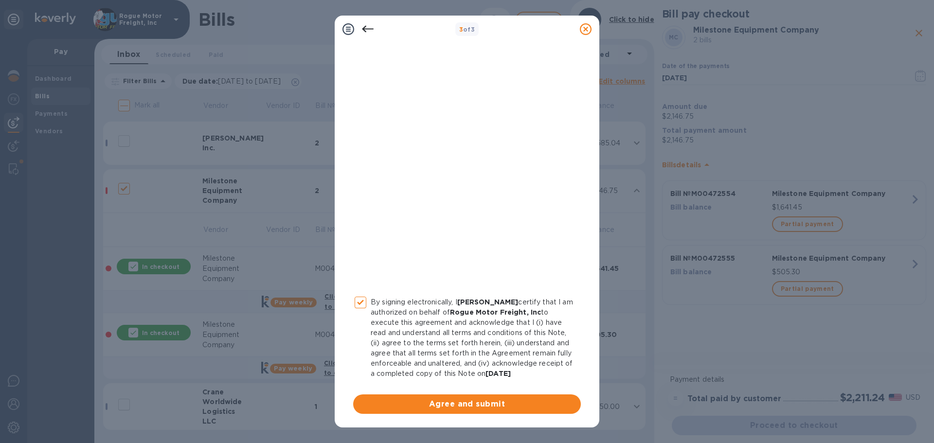
scroll to position [111, 0]
click at [452, 402] on span "Agree and submit" at bounding box center [467, 404] width 212 height 12
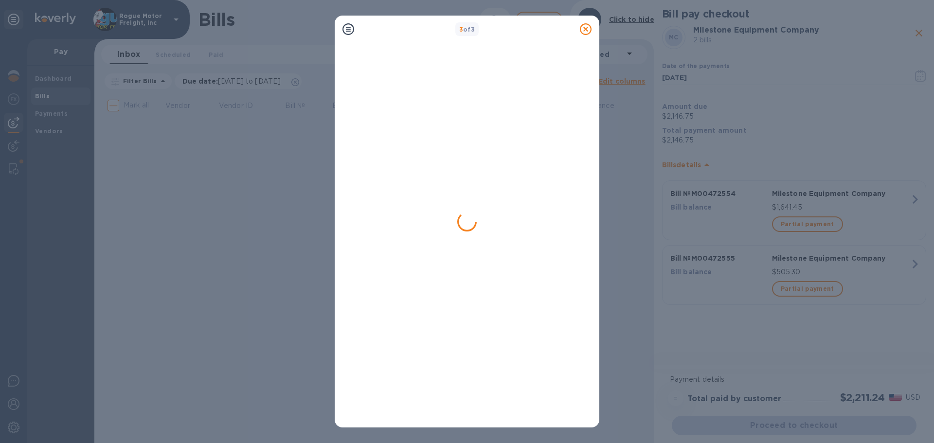
scroll to position [0, 0]
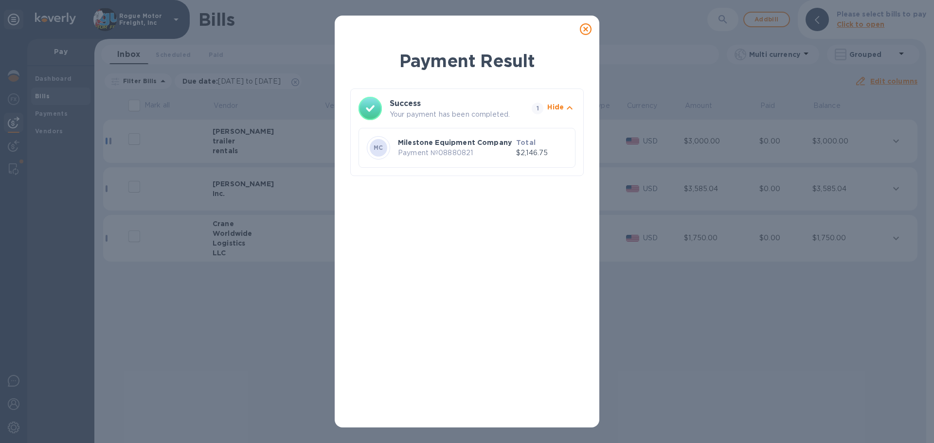
click at [586, 29] on icon at bounding box center [586, 29] width 12 height 12
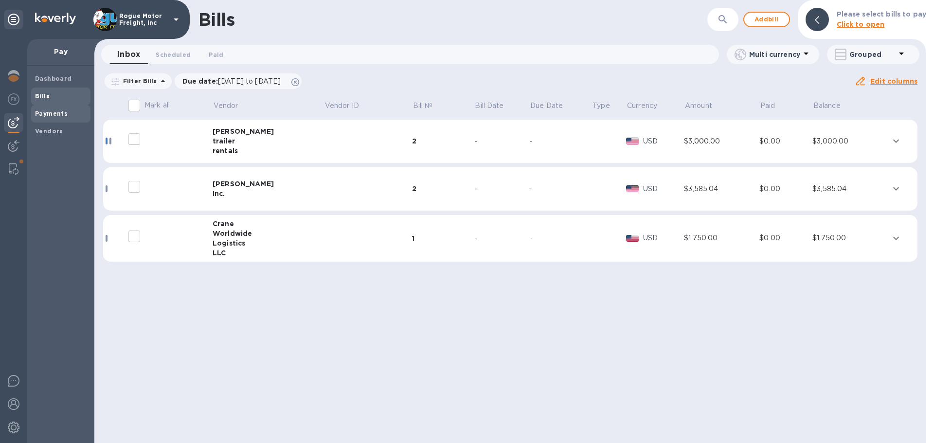
click at [51, 113] on b "Payments" at bounding box center [51, 113] width 33 height 7
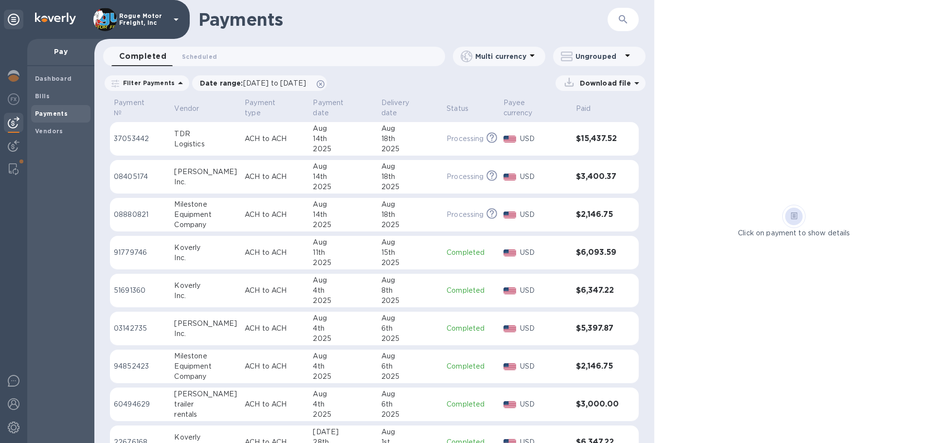
click at [413, 210] on div "18th" at bounding box center [409, 215] width 57 height 10
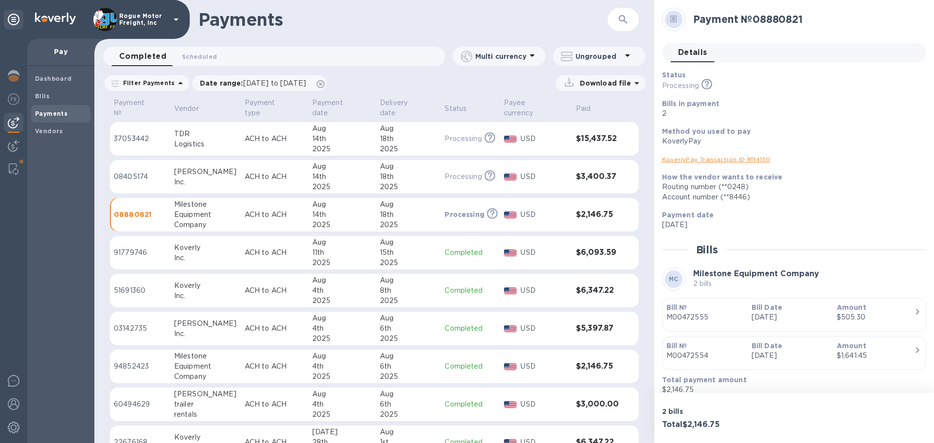
click at [767, 313] on p "[DATE]" at bounding box center [789, 317] width 77 height 10
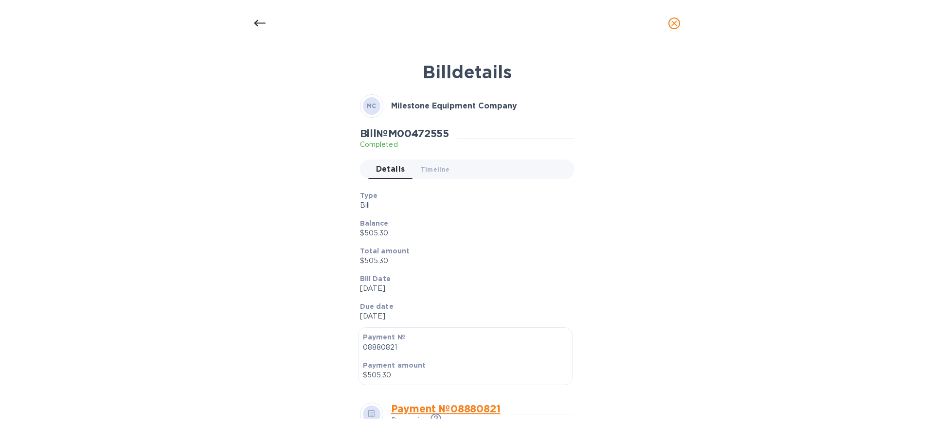
click at [674, 24] on icon "close" at bounding box center [674, 23] width 6 height 6
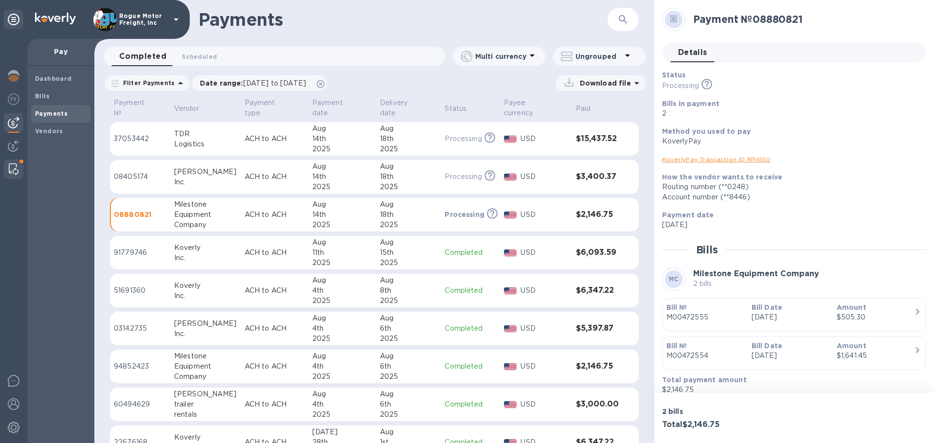
click at [19, 172] on div at bounding box center [14, 169] width 18 height 19
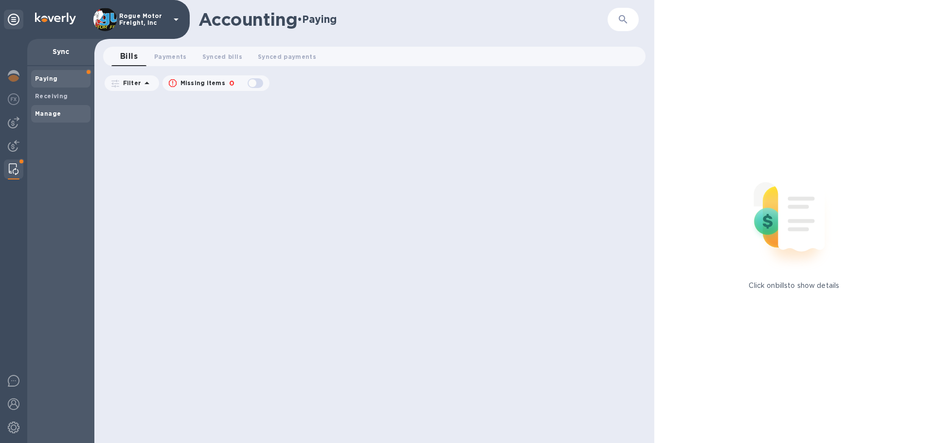
click at [42, 109] on span "Manage" at bounding box center [48, 114] width 26 height 10
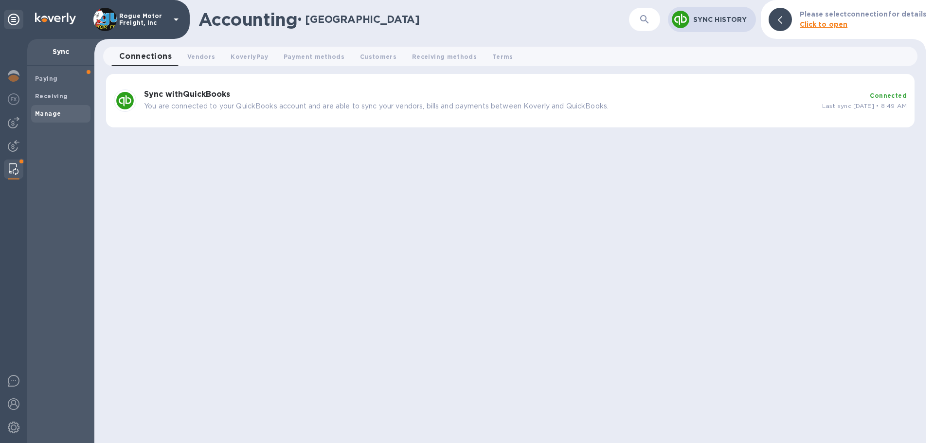
click at [333, 115] on div "Sync with QuickBooks You are connected to your QuickBooks account and are able …" at bounding box center [479, 100] width 678 height 29
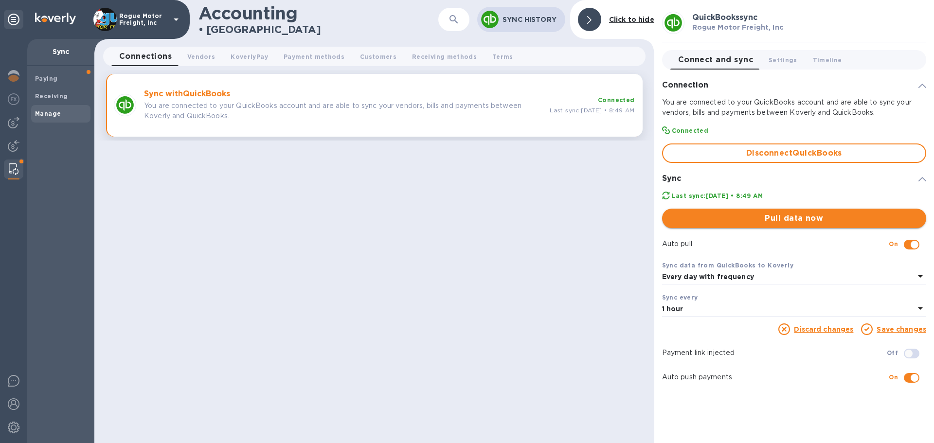
click at [787, 213] on span "Pull data now" at bounding box center [794, 219] width 249 height 12
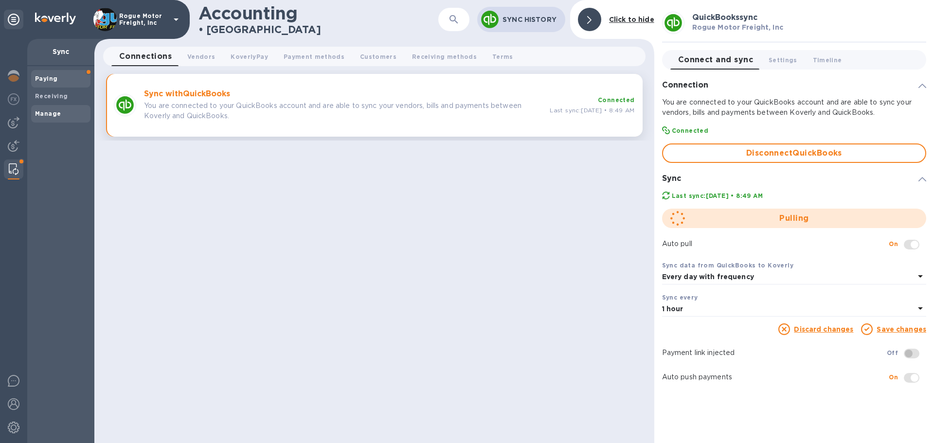
click at [48, 80] on b "Paying" at bounding box center [46, 78] width 22 height 7
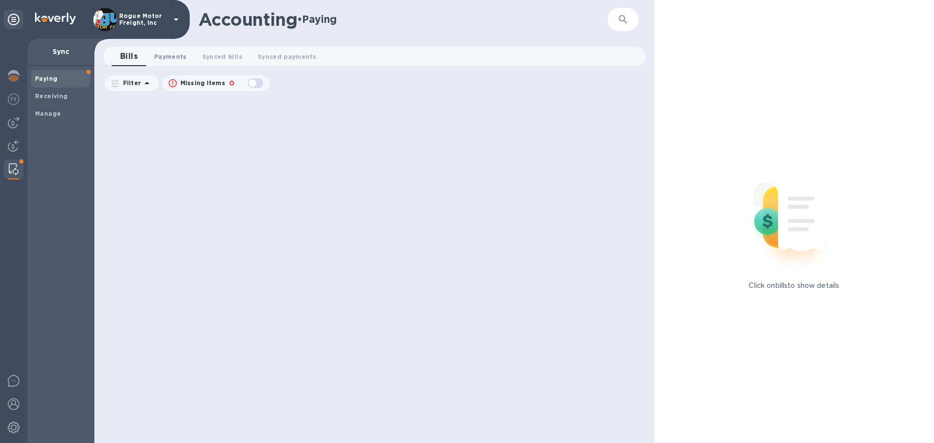
click at [164, 55] on span "Payments 0" at bounding box center [170, 57] width 33 height 10
click at [229, 57] on span "Synced bills 0" at bounding box center [232, 57] width 40 height 10
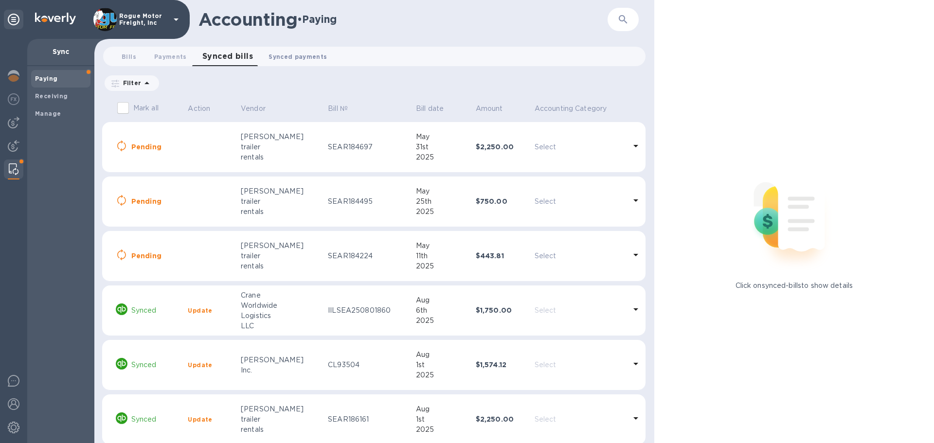
click at [300, 58] on span "Synced payments 0" at bounding box center [297, 57] width 58 height 10
